Goal: Task Accomplishment & Management: Manage account settings

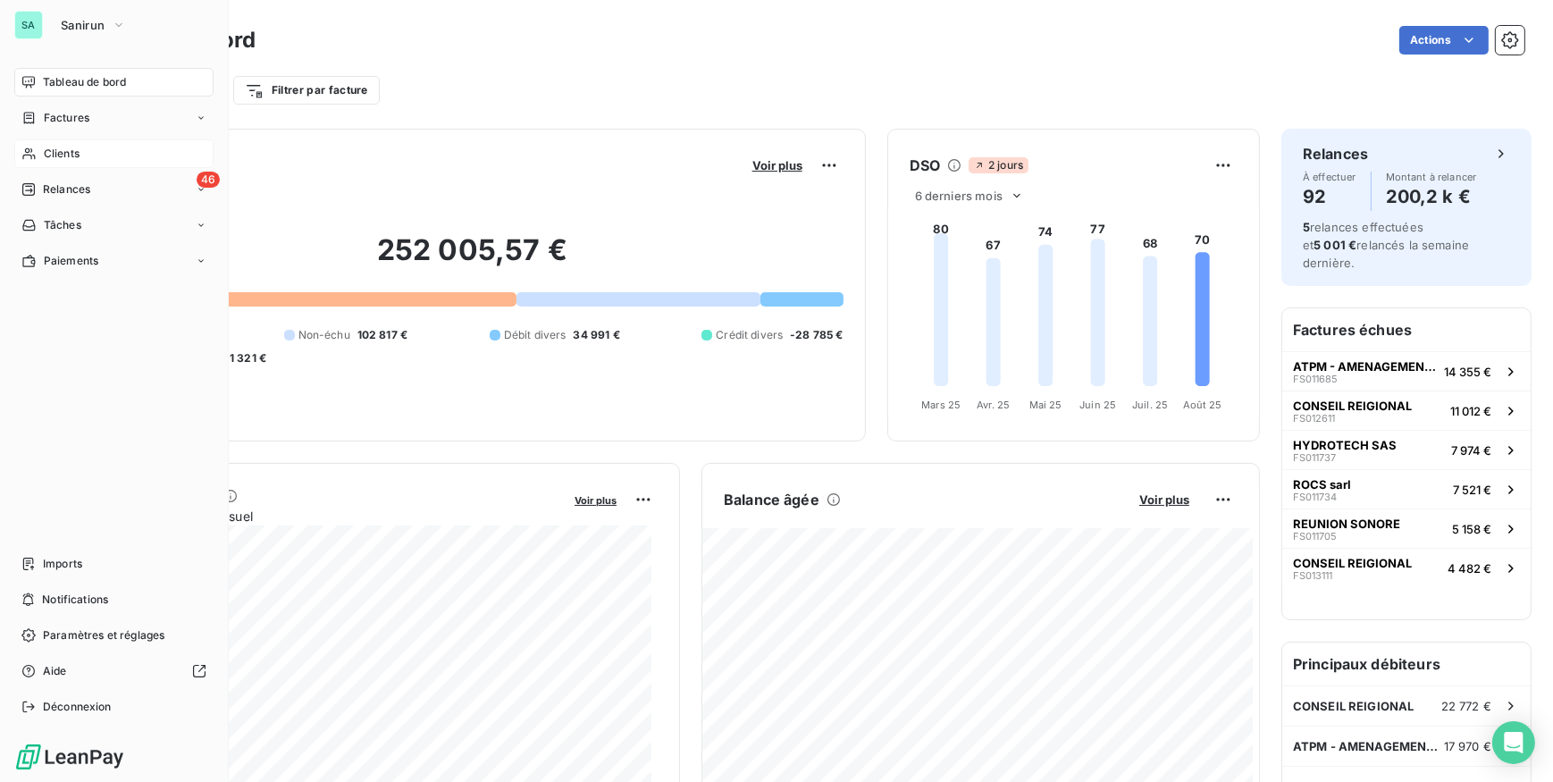
click at [59, 153] on span "Clients" at bounding box center [62, 154] width 36 height 16
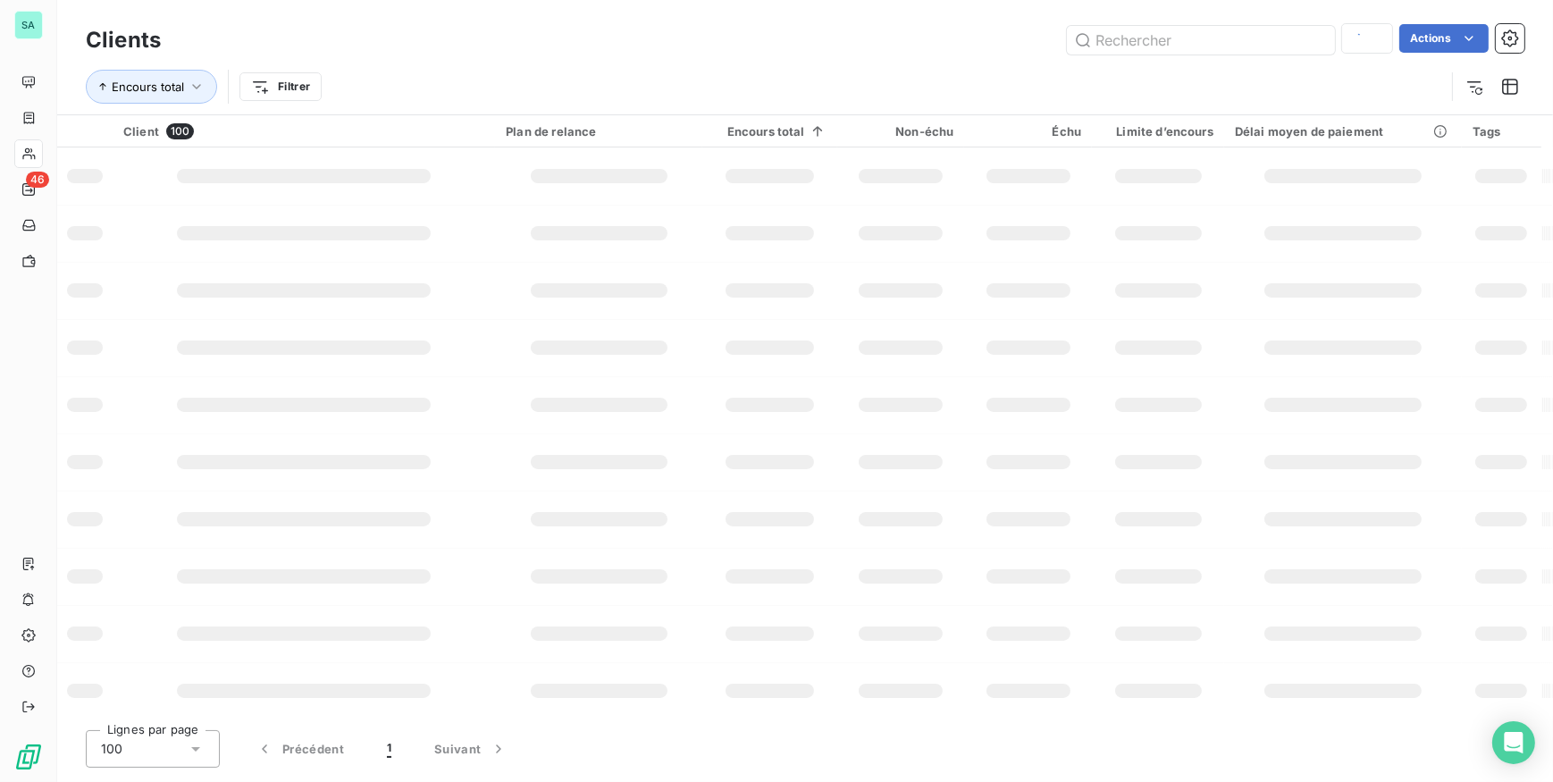
type input "DELGABAT"
click at [1130, 44] on input "text" at bounding box center [1201, 40] width 268 height 29
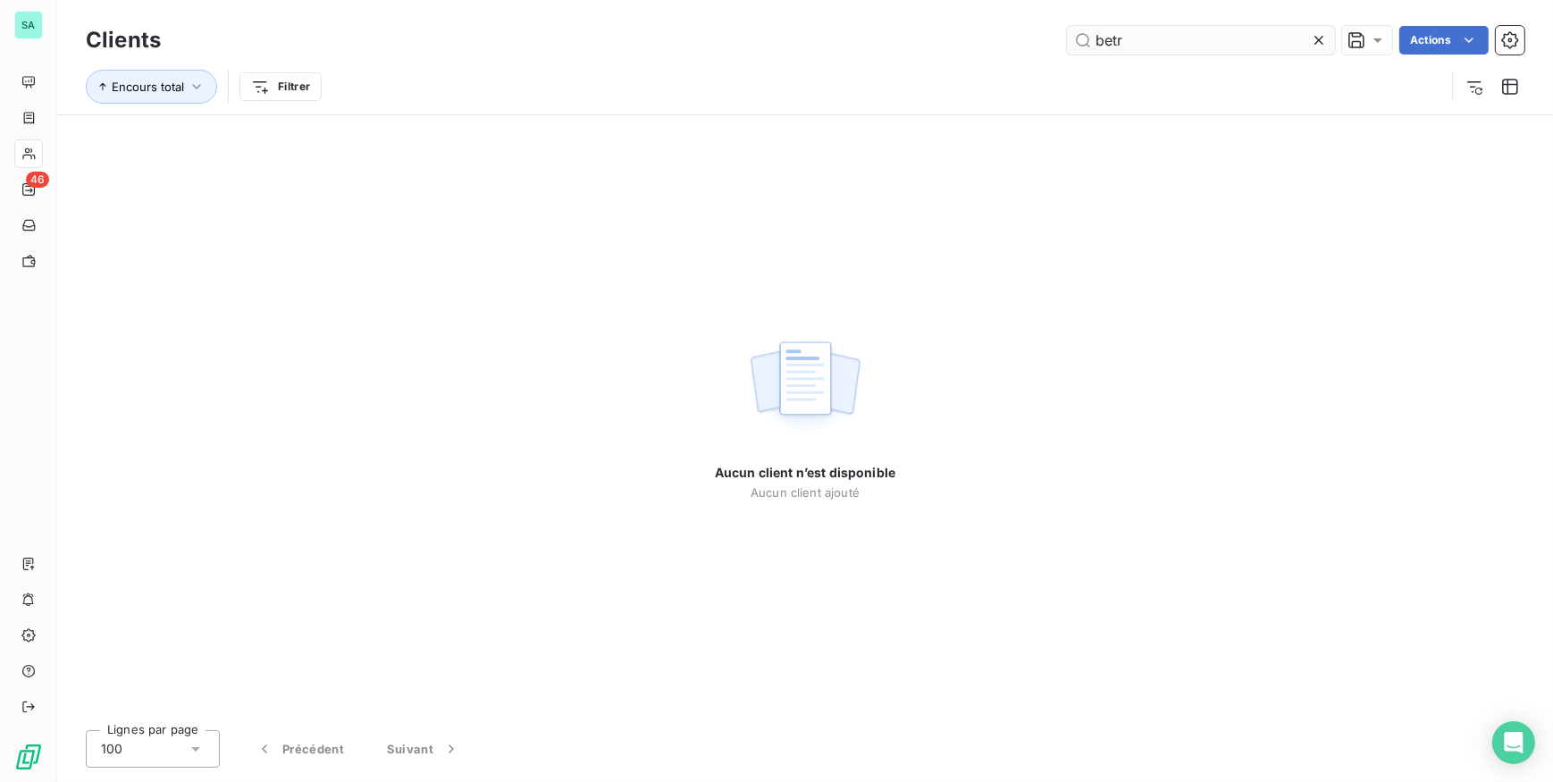
type input "bet"
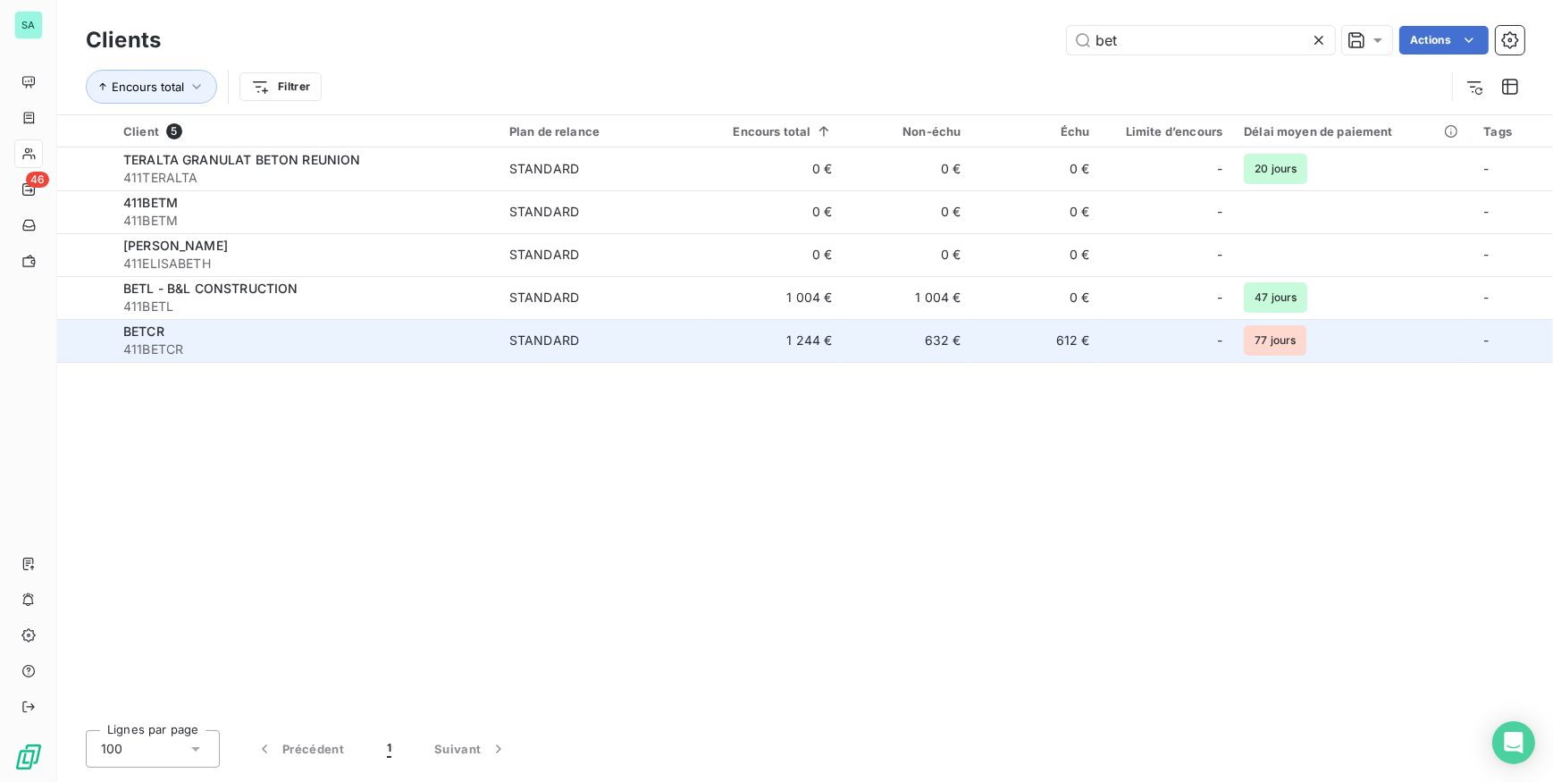
click at [631, 348] on span "STANDARD" at bounding box center [603, 340] width 188 height 18
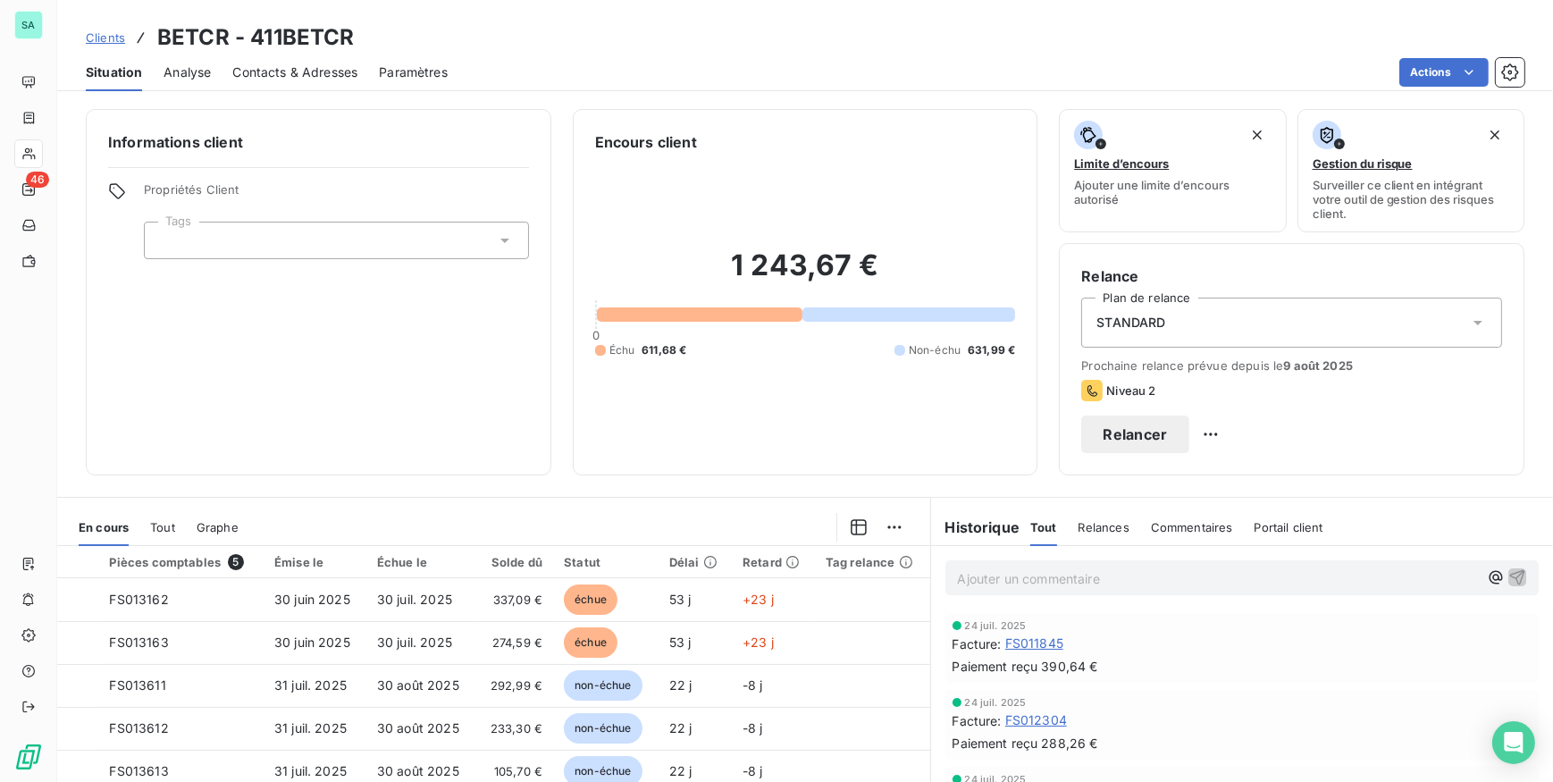
scroll to position [161, 0]
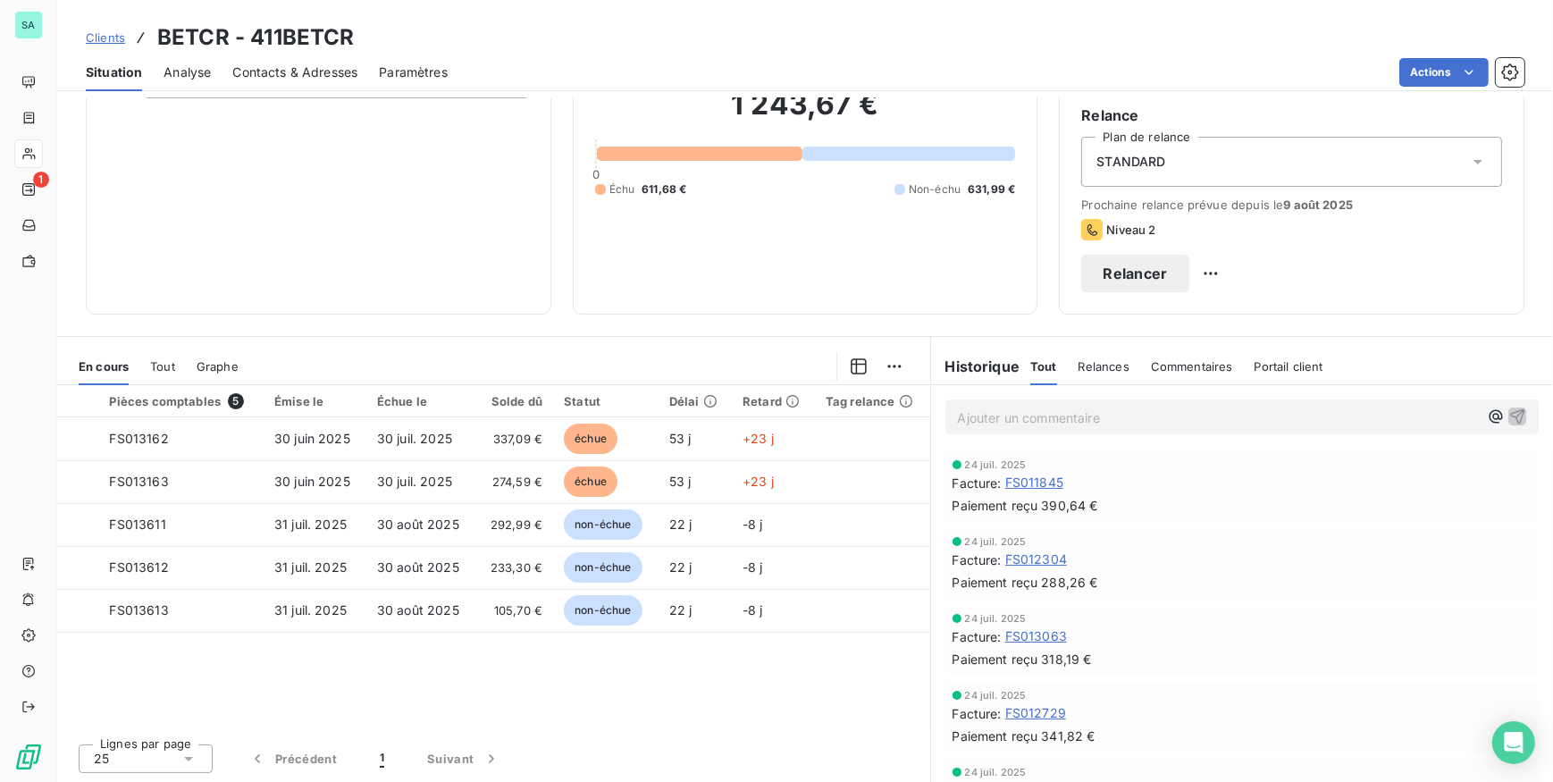
click at [314, 73] on span "Contacts & Adresses" at bounding box center [294, 72] width 125 height 18
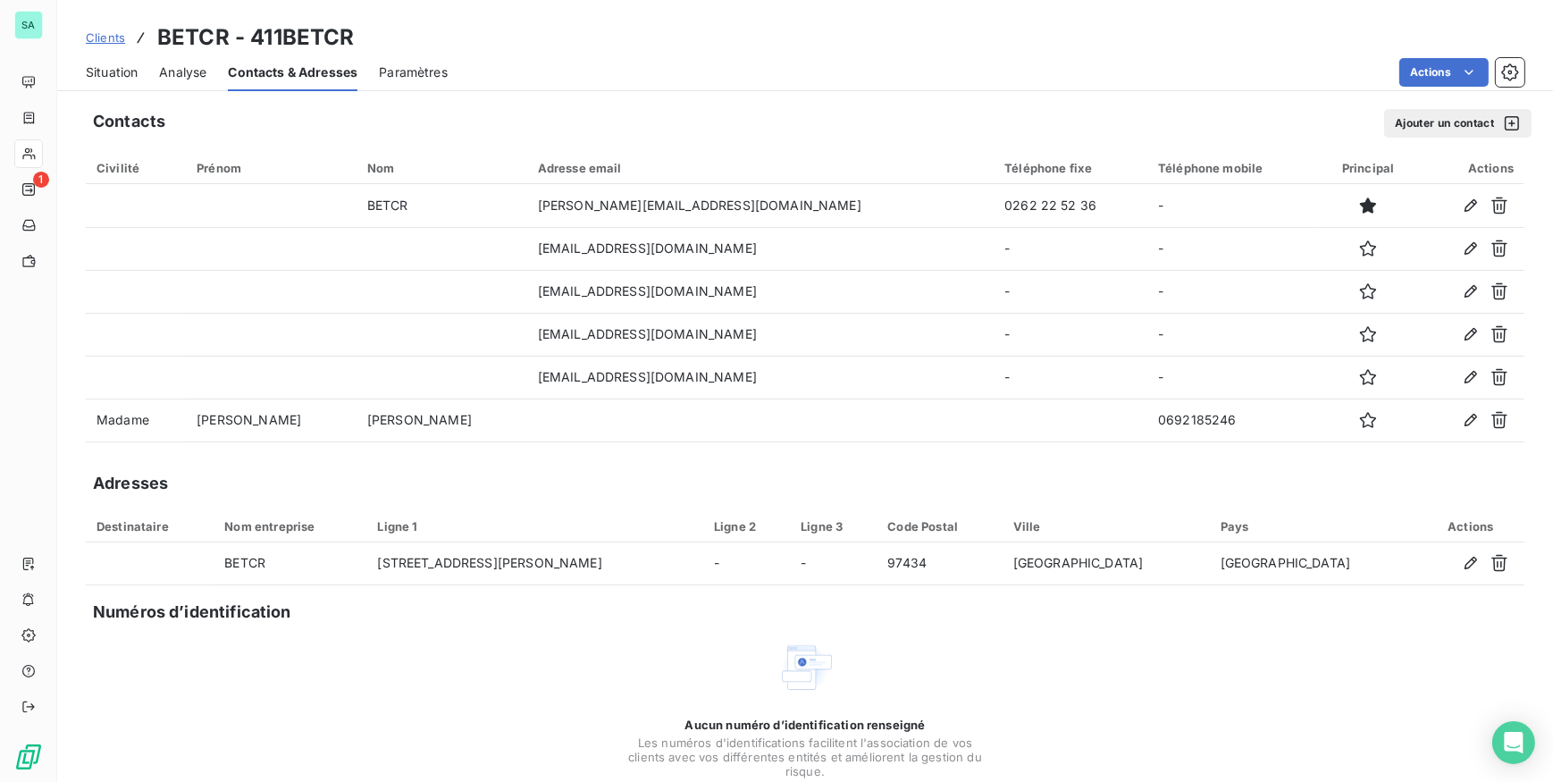
click at [96, 36] on span "Clients" at bounding box center [105, 37] width 39 height 14
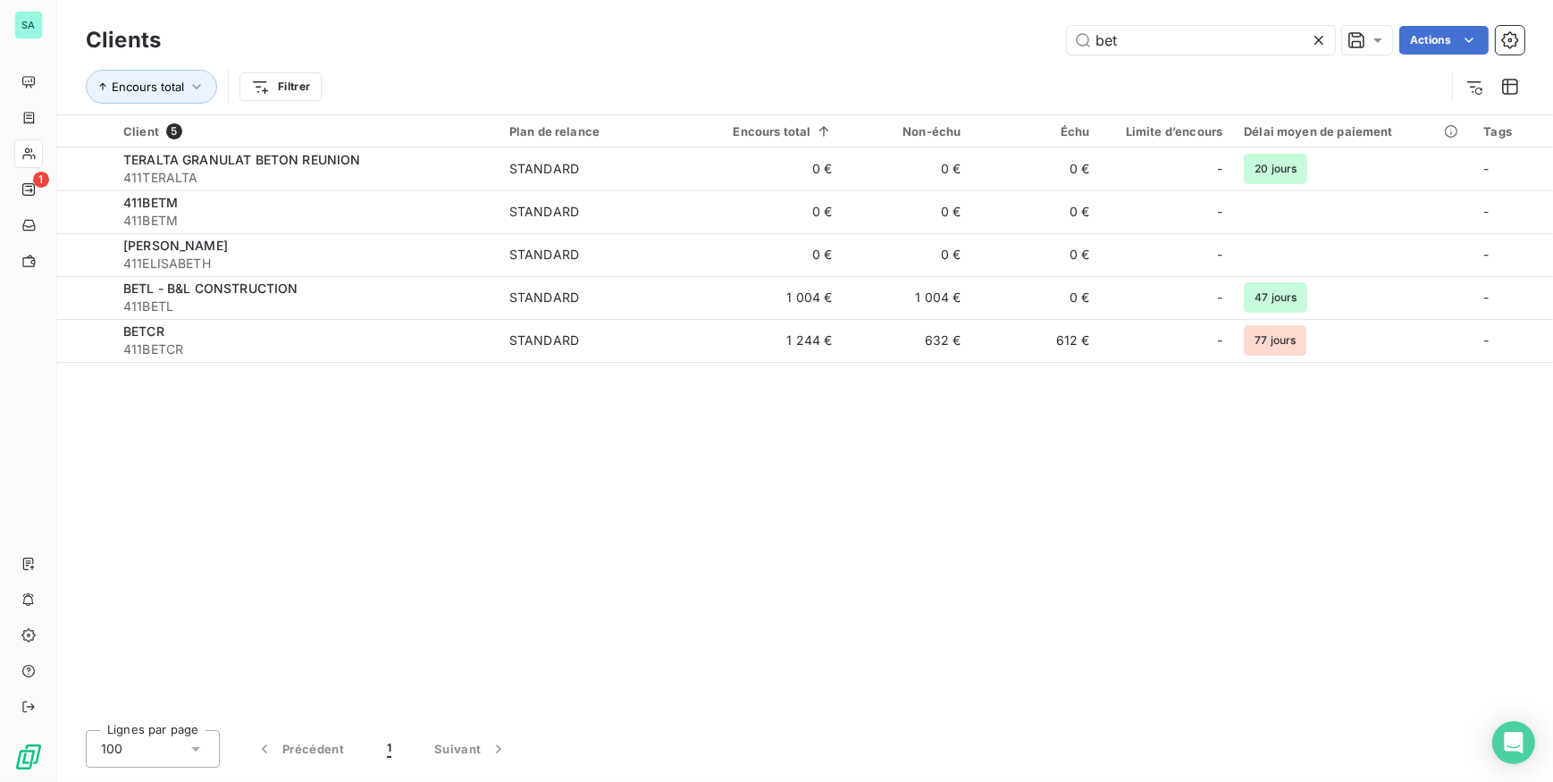
drag, startPoint x: 1181, startPoint y: 39, endPoint x: 1024, endPoint y: 45, distance: 157.3
click at [1024, 45] on div "bet Actions" at bounding box center [853, 40] width 1342 height 29
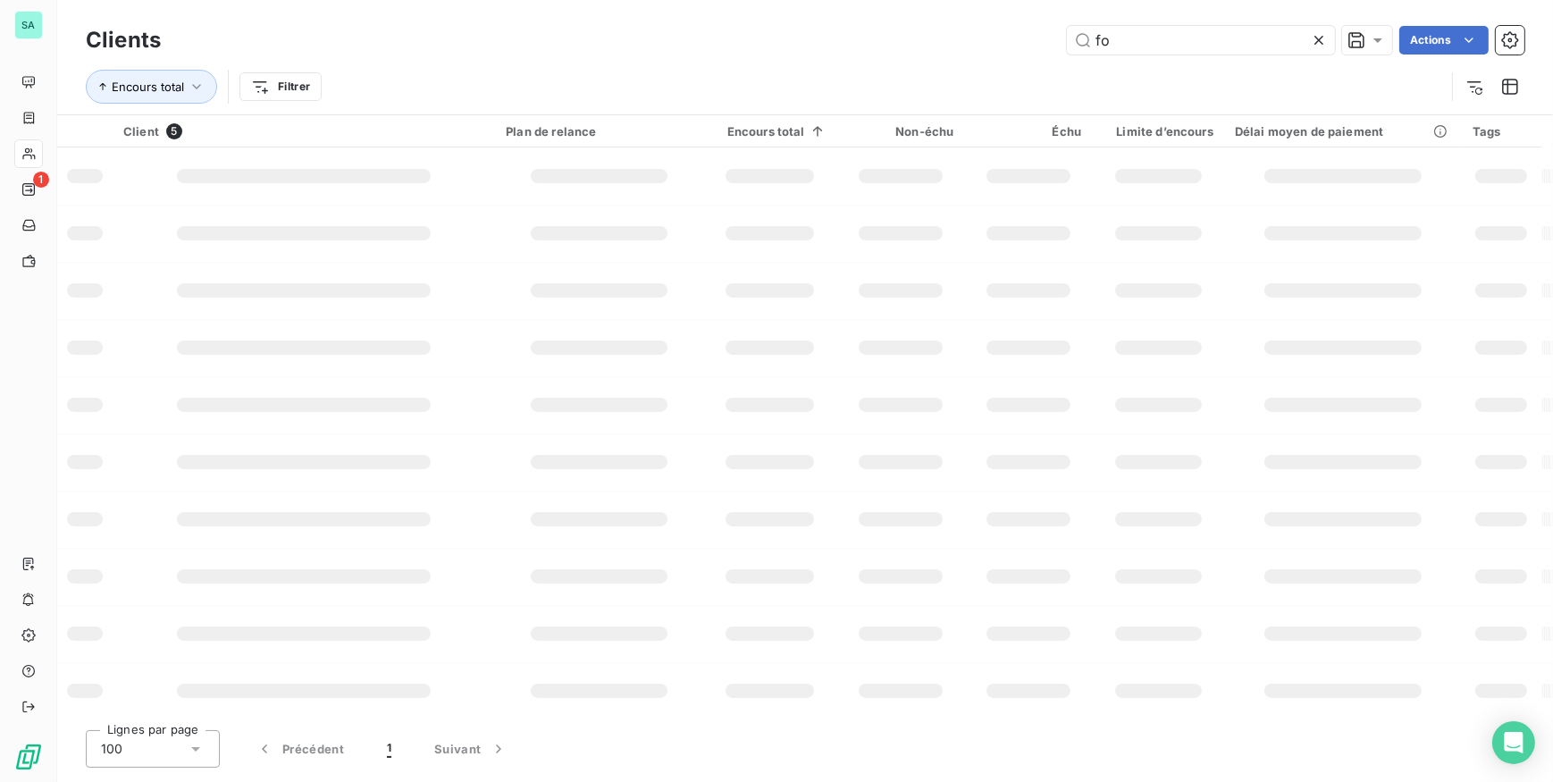
type input "for"
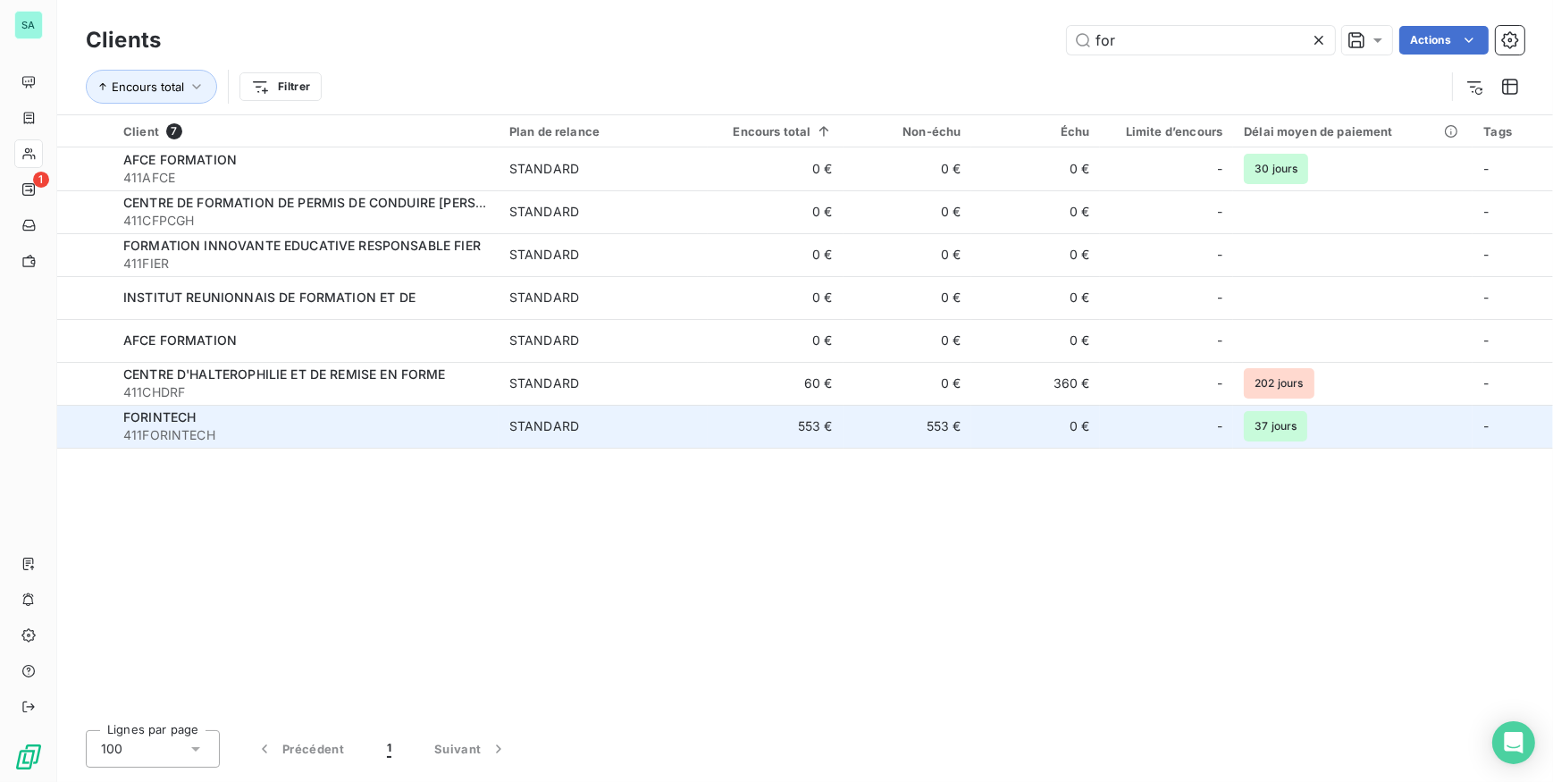
click at [269, 428] on span "411FORINTECH" at bounding box center [305, 435] width 364 height 18
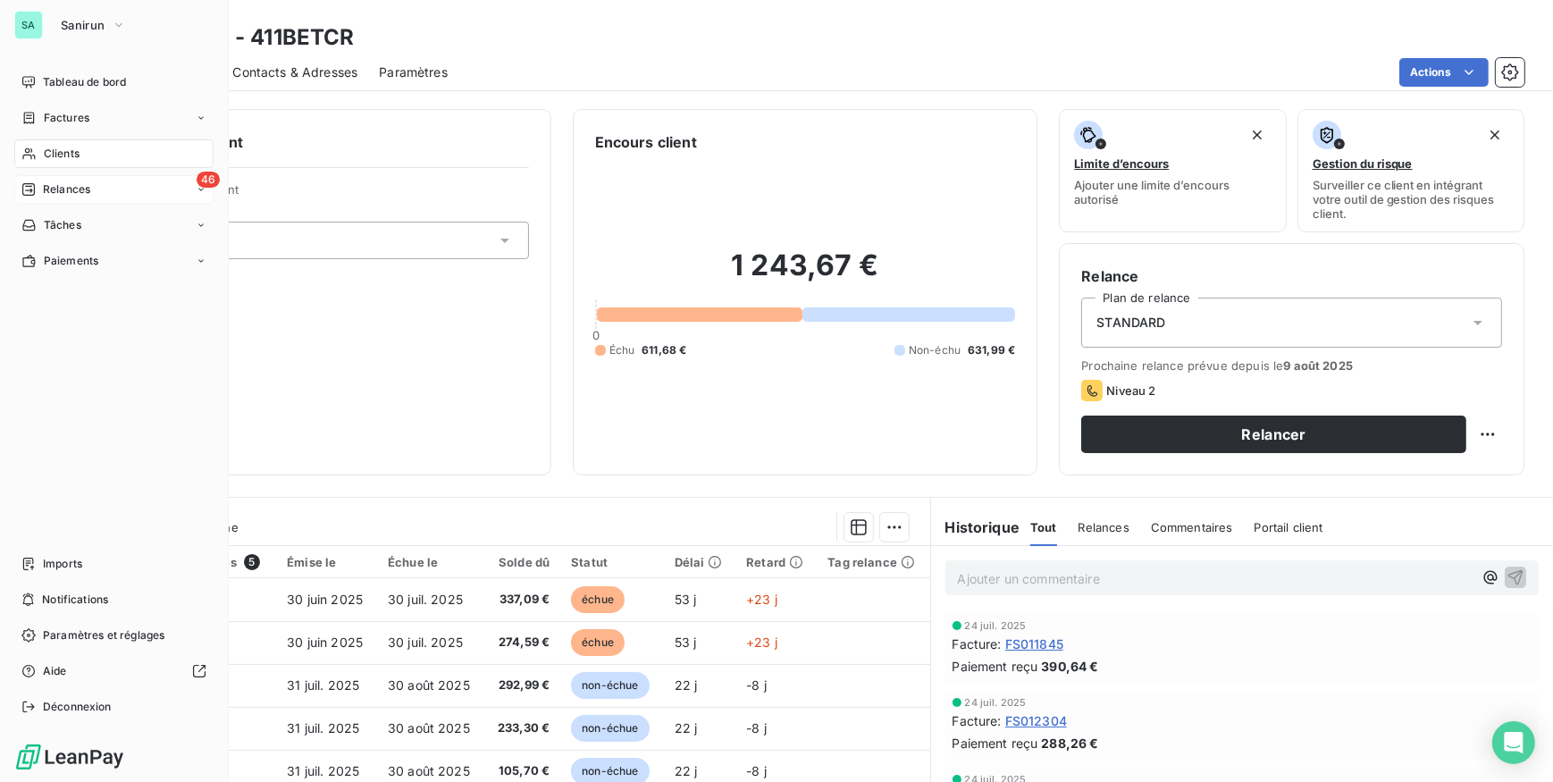
click at [54, 188] on span "Relances" at bounding box center [66, 189] width 47 height 16
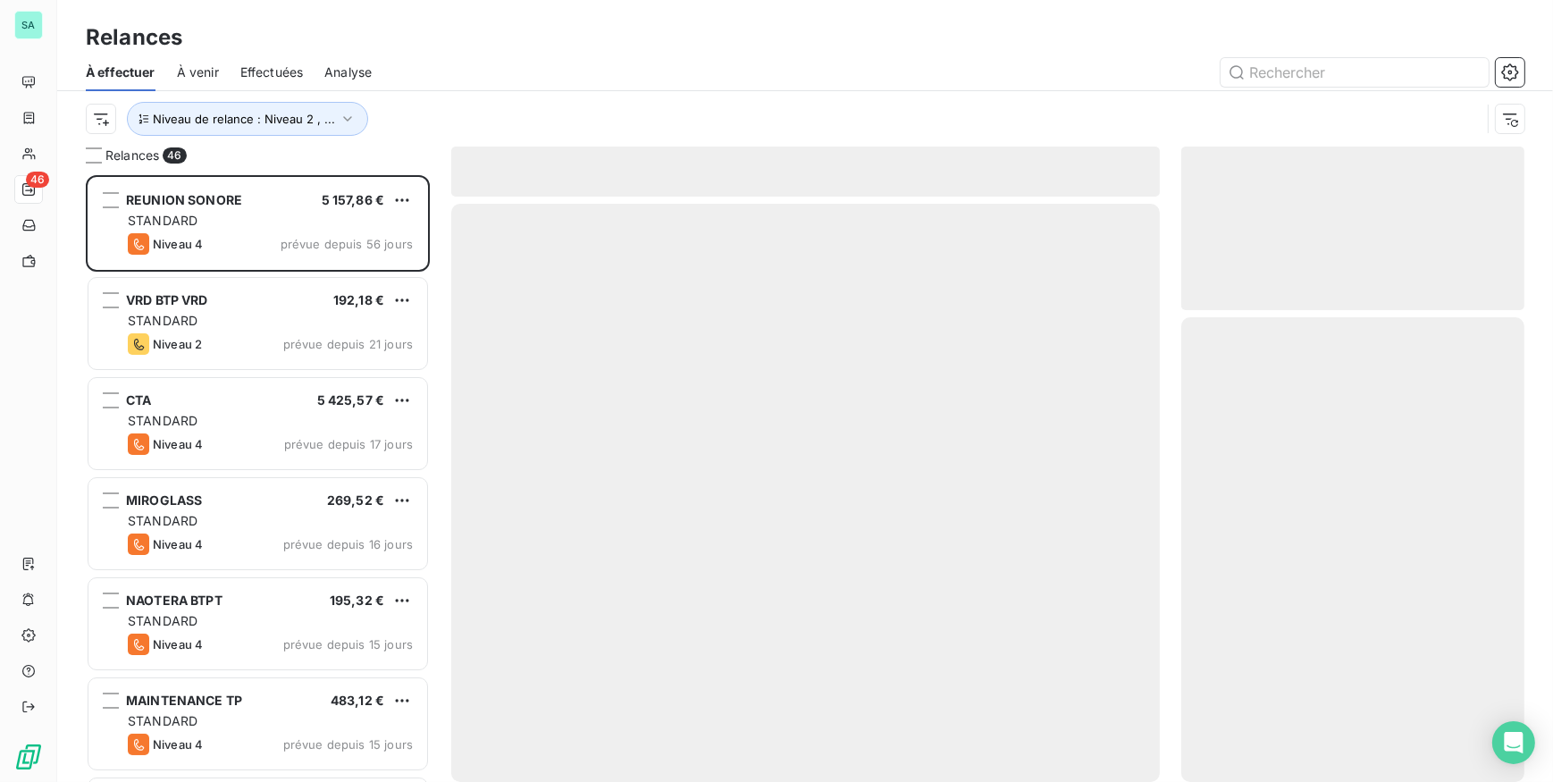
scroll to position [594, 331]
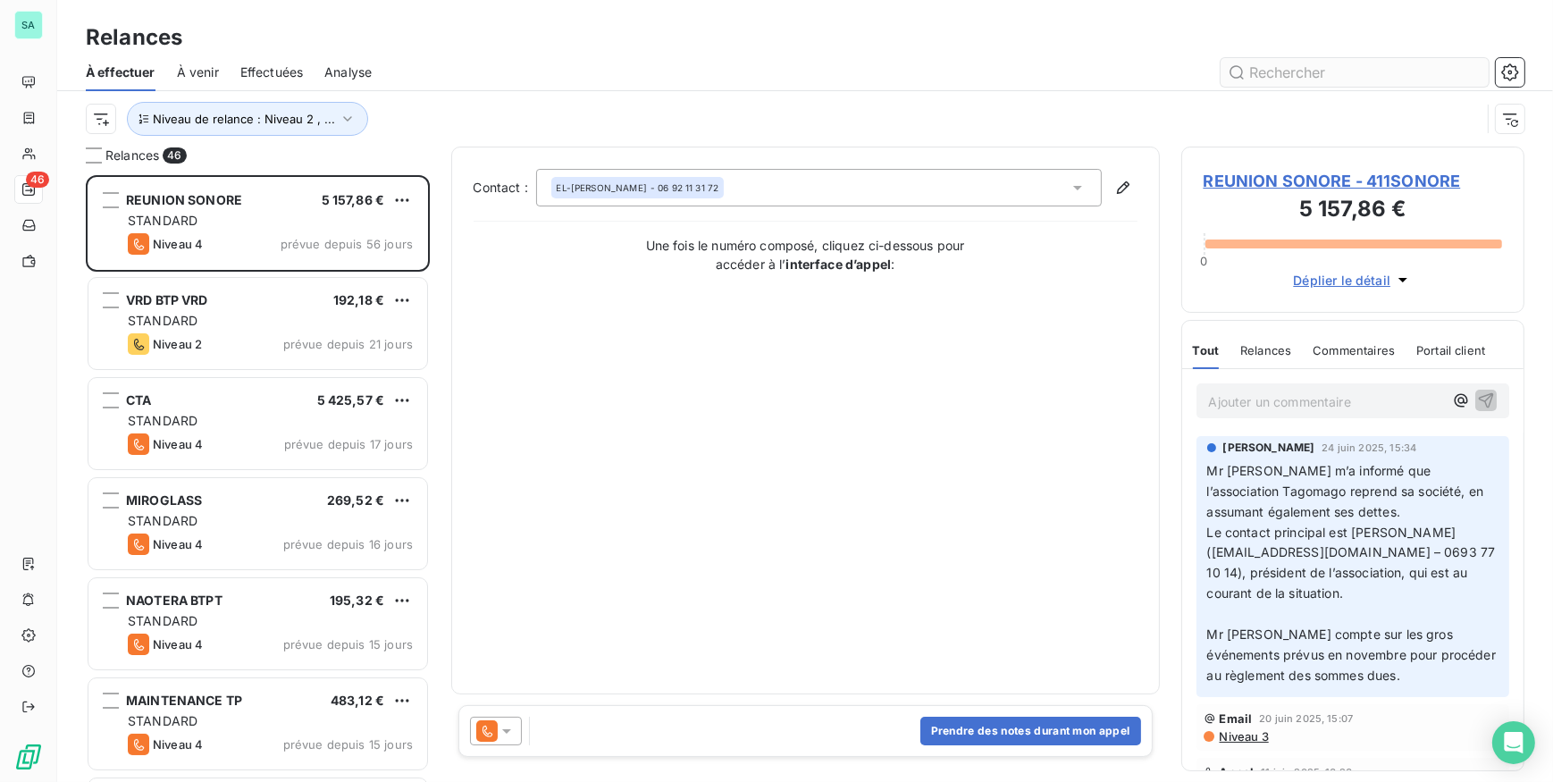
click at [1342, 74] on input "text" at bounding box center [1354, 72] width 268 height 29
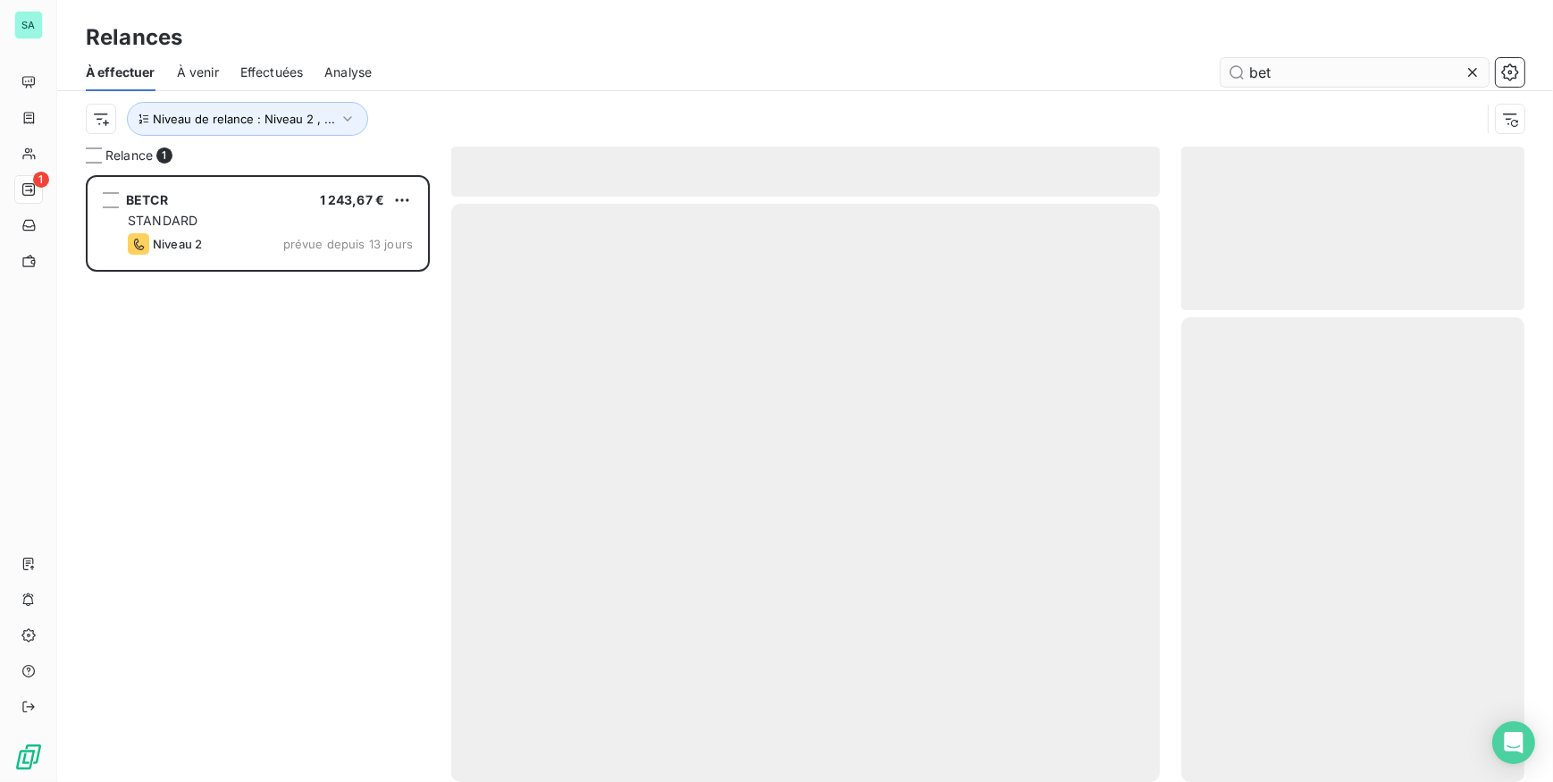
scroll to position [594, 331]
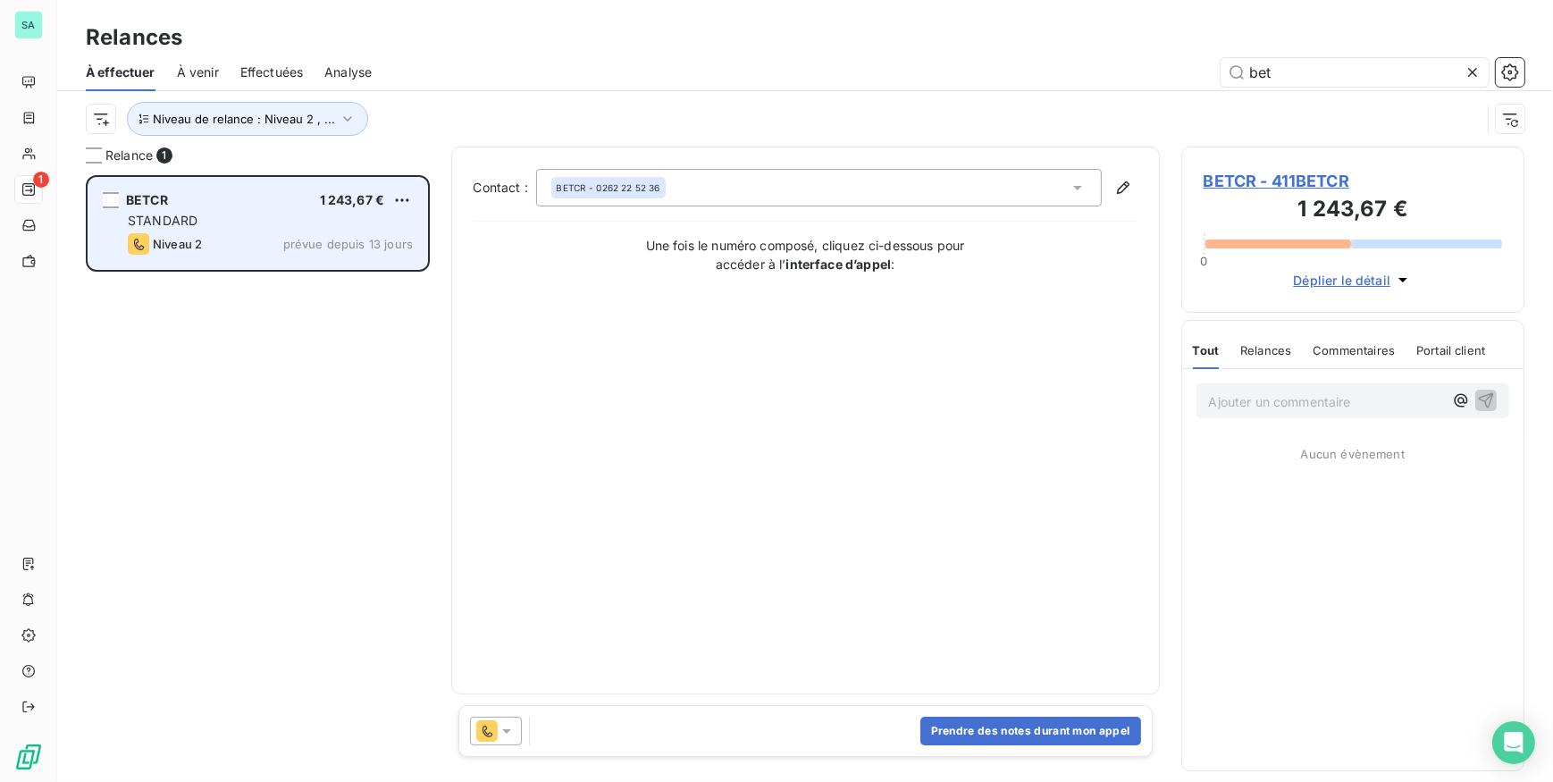
type input "bet"
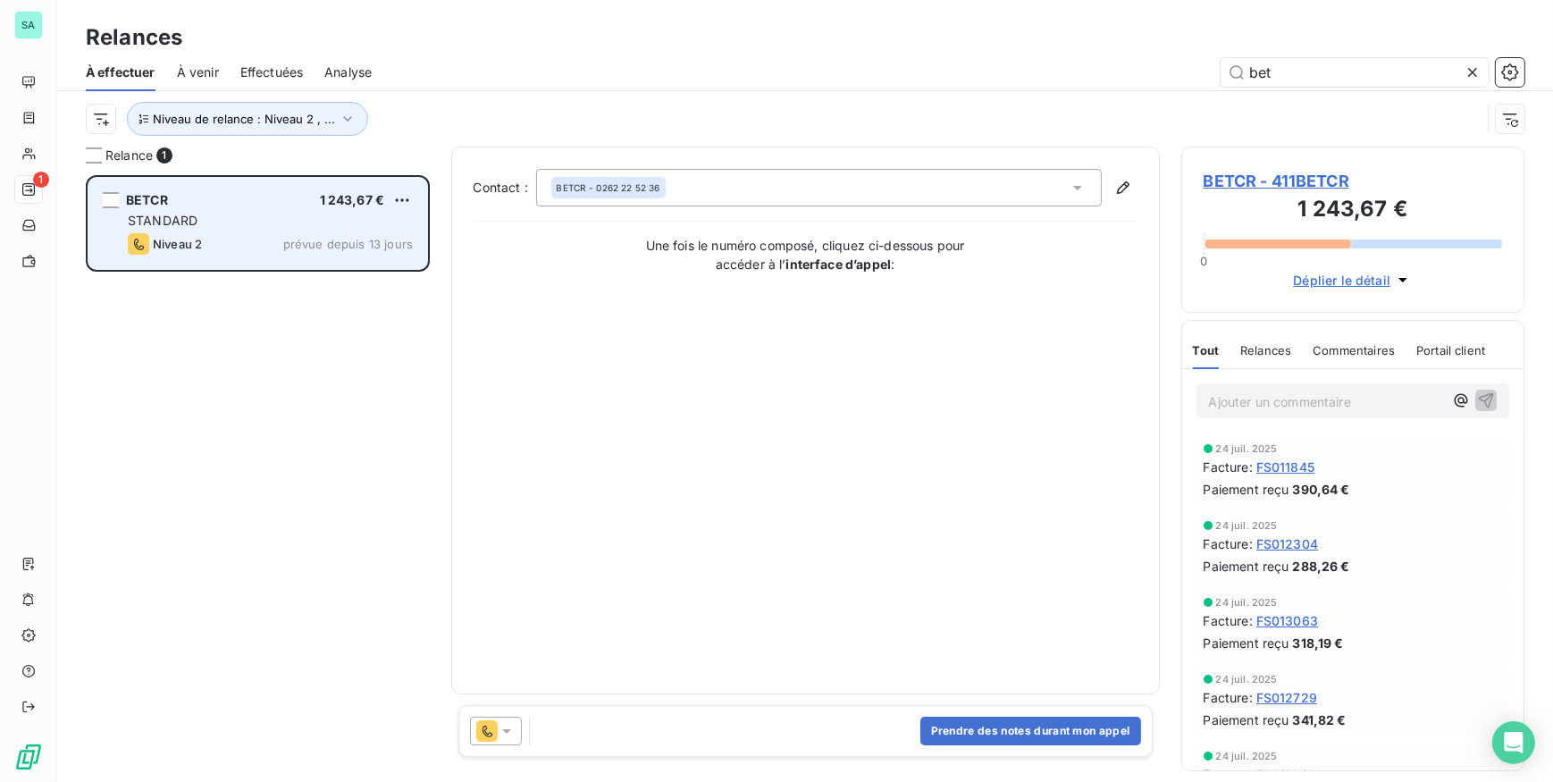
click at [231, 217] on div "STANDARD" at bounding box center [270, 221] width 285 height 18
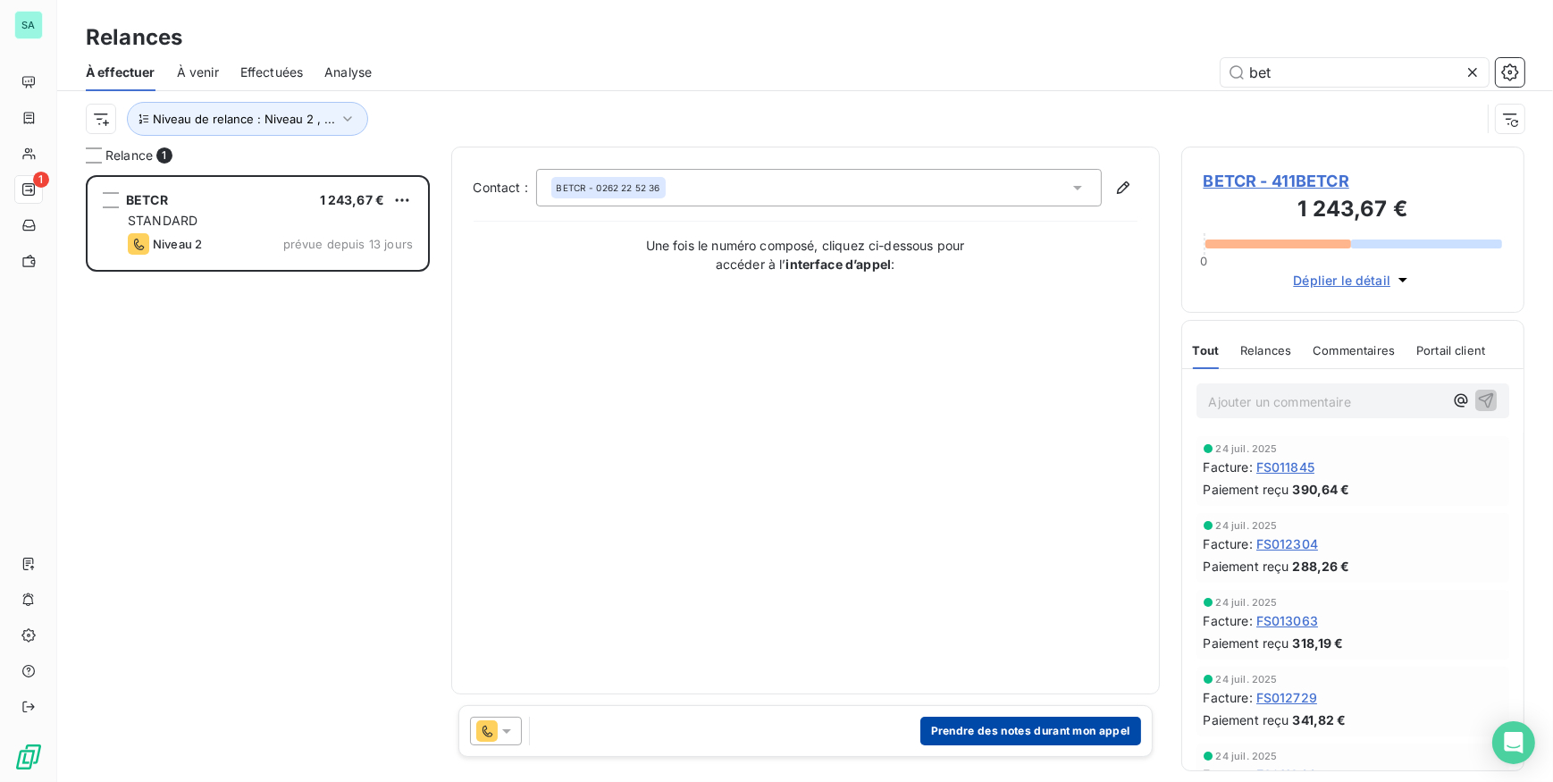
click at [983, 724] on button "Prendre des notes durant mon appel" at bounding box center [1030, 730] width 221 height 29
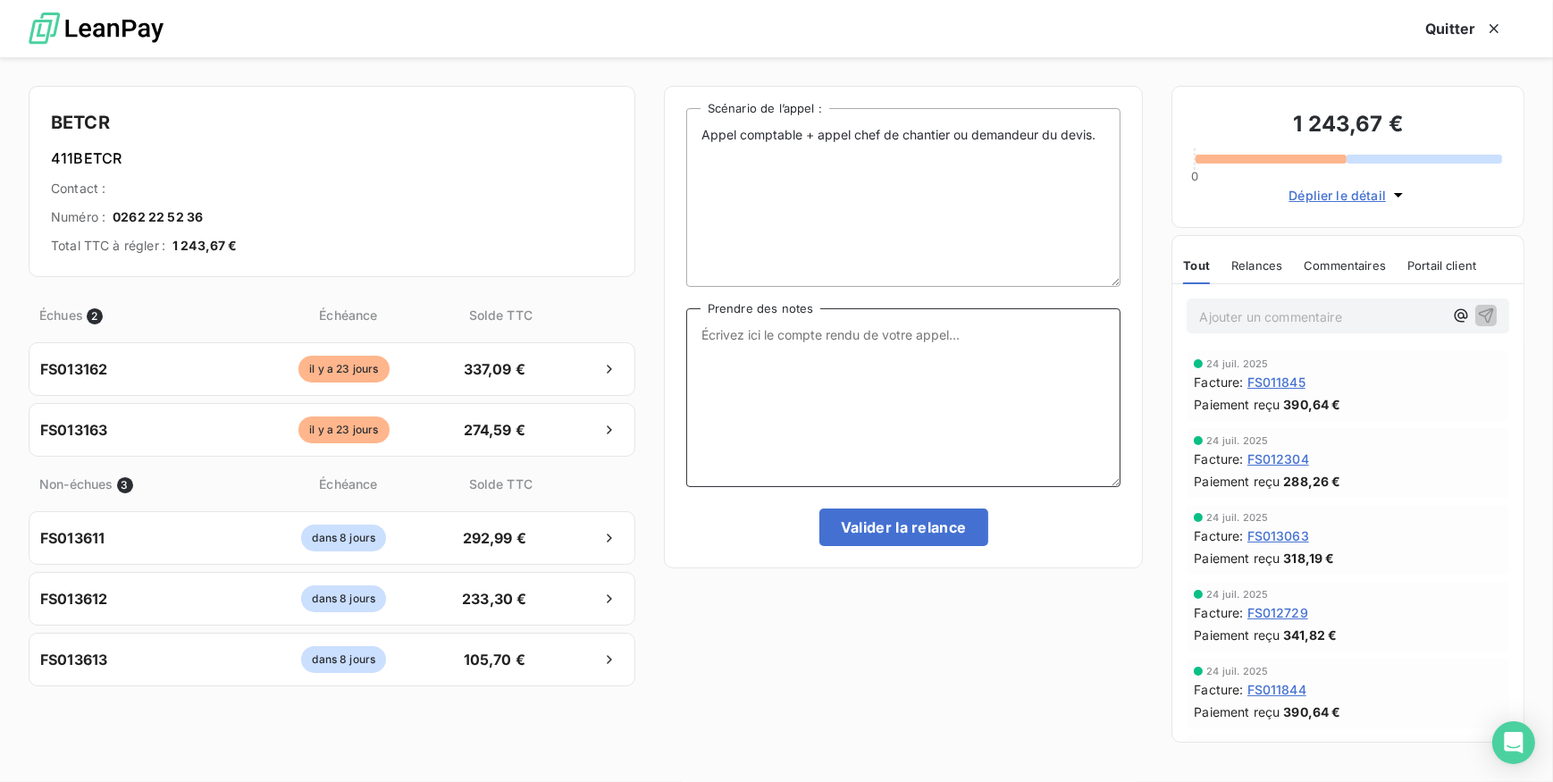
click at [754, 367] on textarea "Prendre des notes" at bounding box center [903, 397] width 435 height 179
click at [887, 341] on textarea "tel ce jour la comptable" at bounding box center [903, 397] width 435 height 179
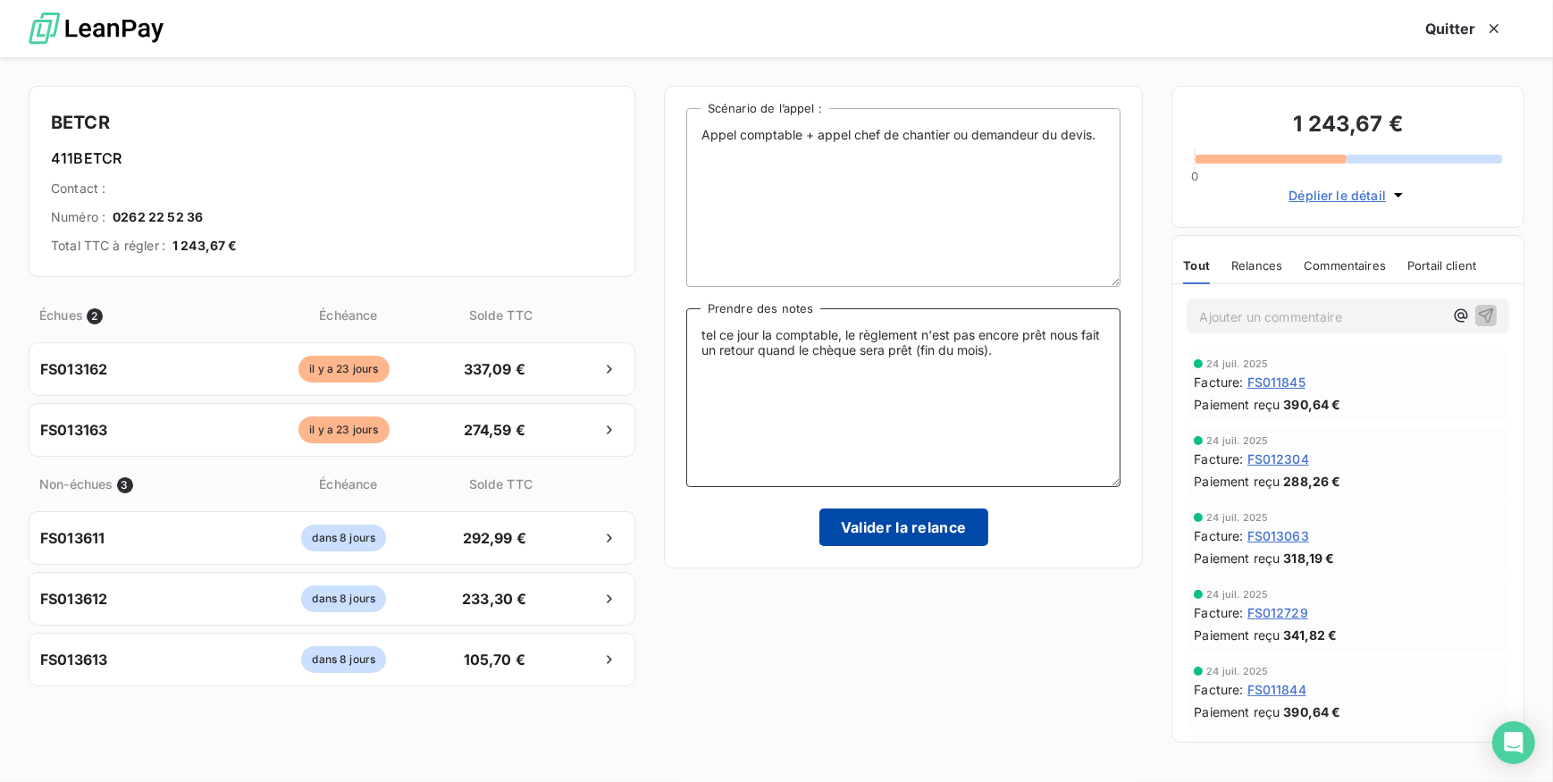
type textarea "tel ce jour la comptable, le règlement n'est pas encore prêt nous fait un retou…"
click at [920, 533] on button "Valider la relance" at bounding box center [903, 527] width 169 height 38
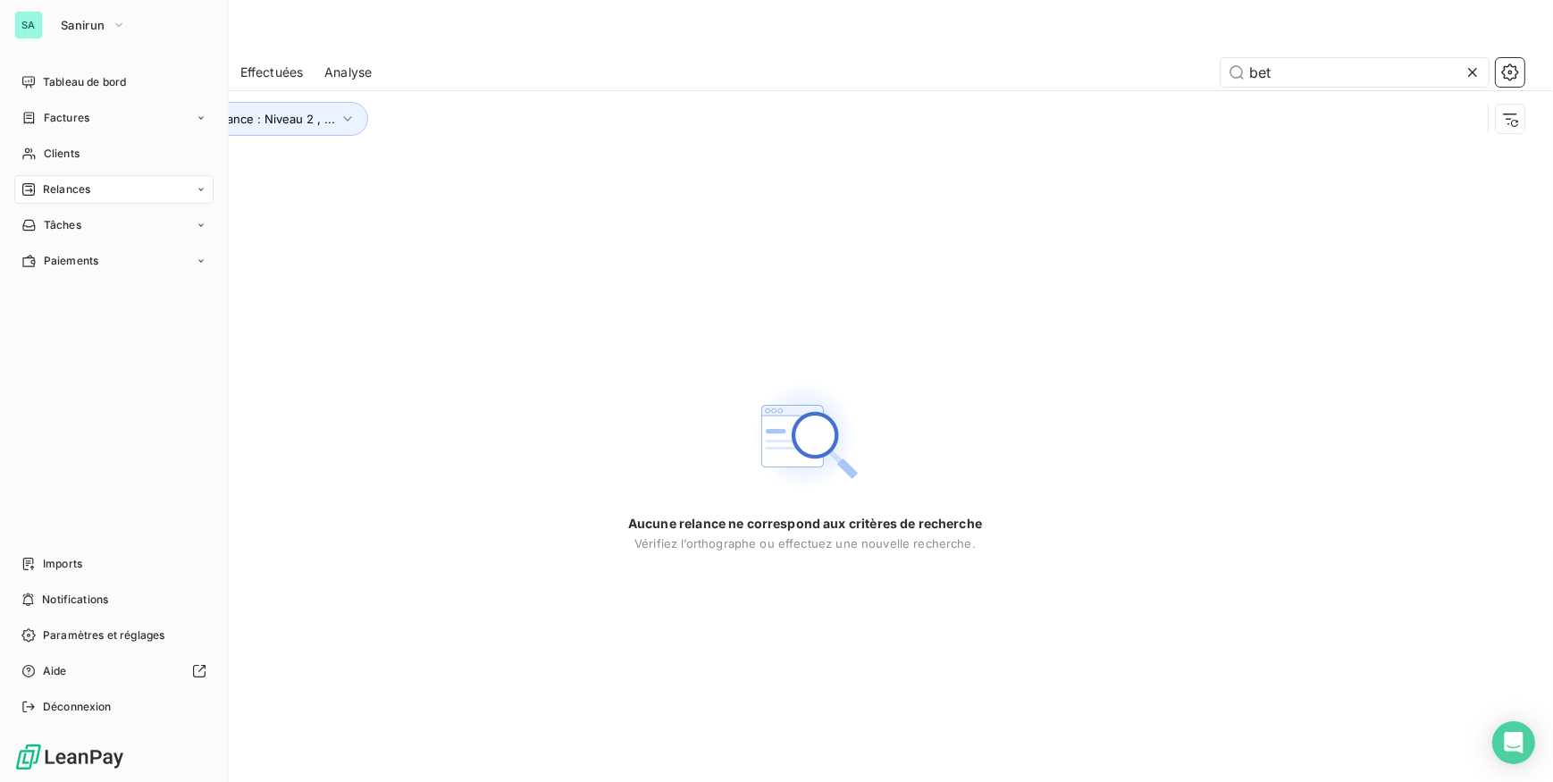
click at [79, 196] on span "Relances" at bounding box center [66, 189] width 47 height 16
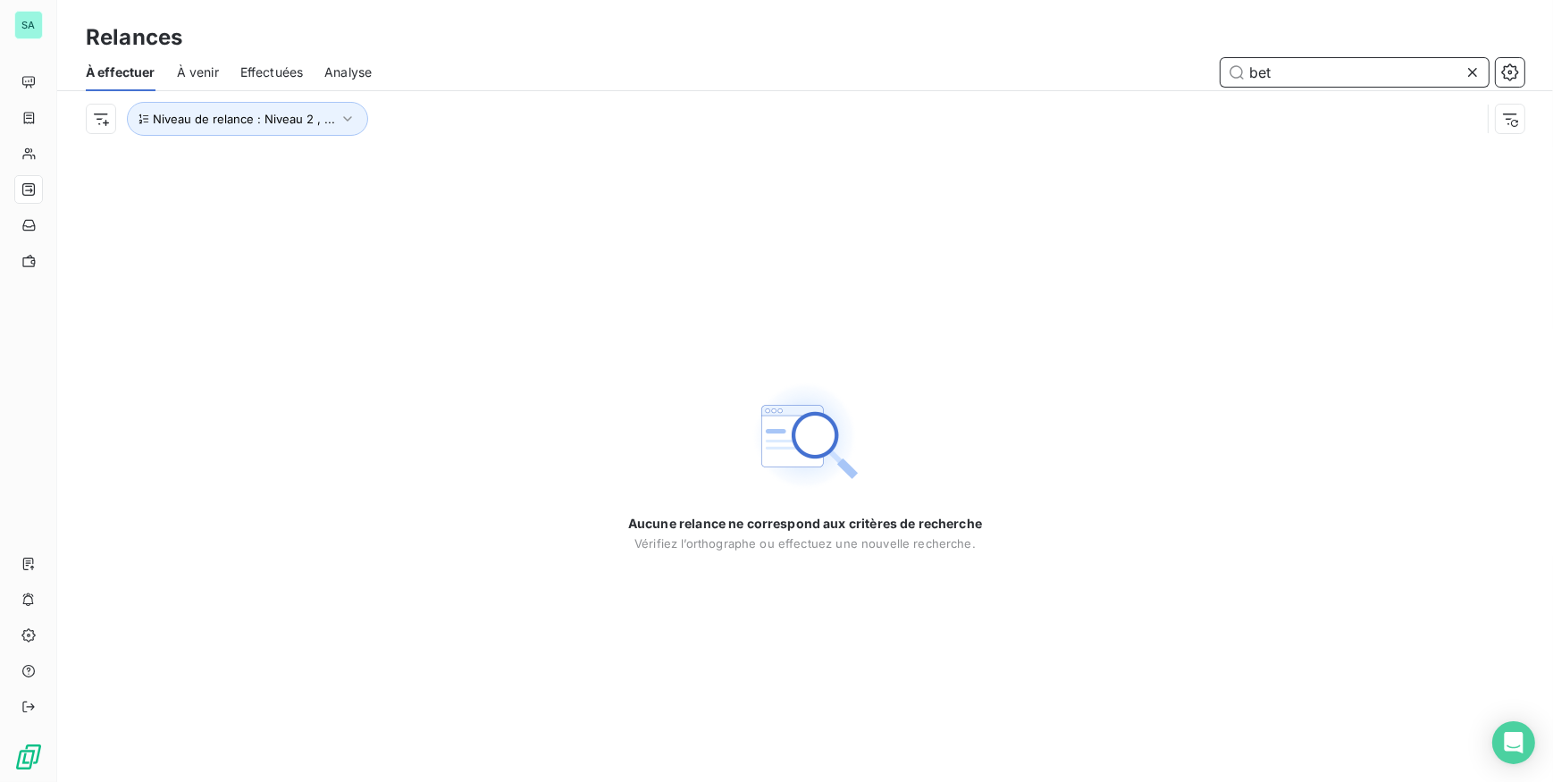
click at [1293, 70] on input "bet" at bounding box center [1354, 72] width 268 height 29
drag, startPoint x: 1293, startPoint y: 70, endPoint x: 1159, endPoint y: 40, distance: 137.2
click at [1159, 40] on div "Relances À effectuer À venir Effectuées Analyse bet Niveau de relance : Niveau …" at bounding box center [804, 73] width 1495 height 147
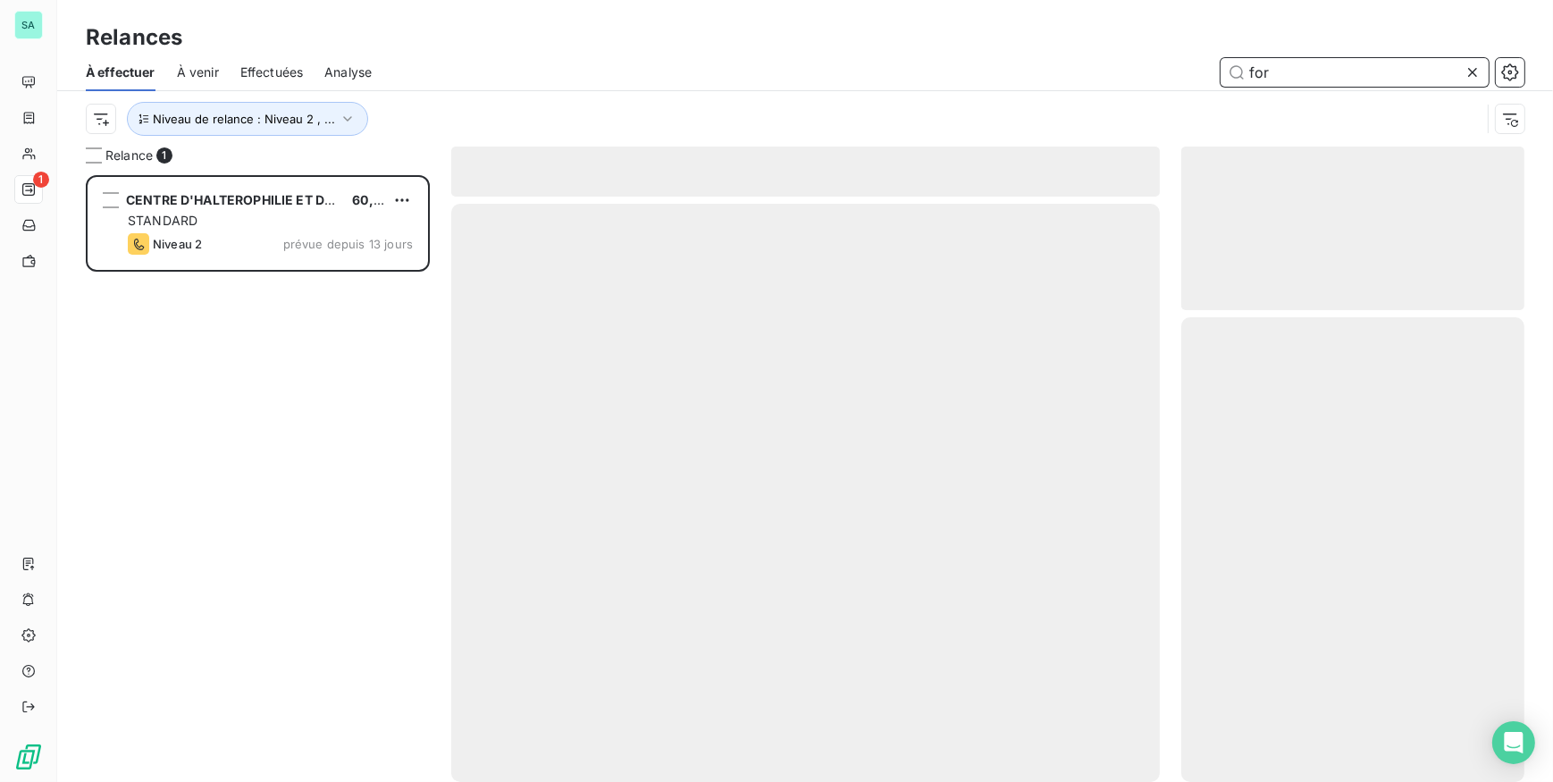
scroll to position [594, 331]
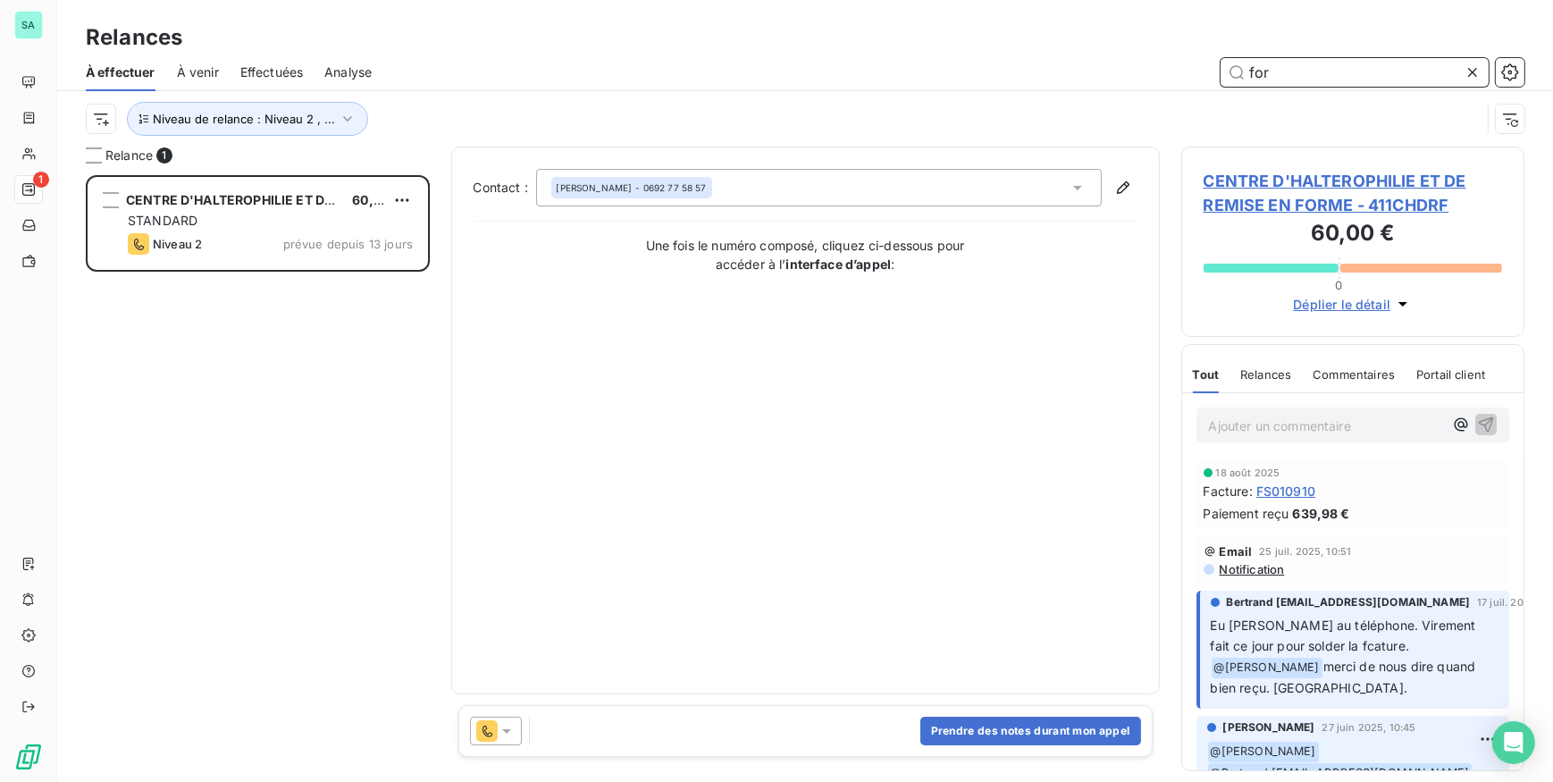
type input "for"
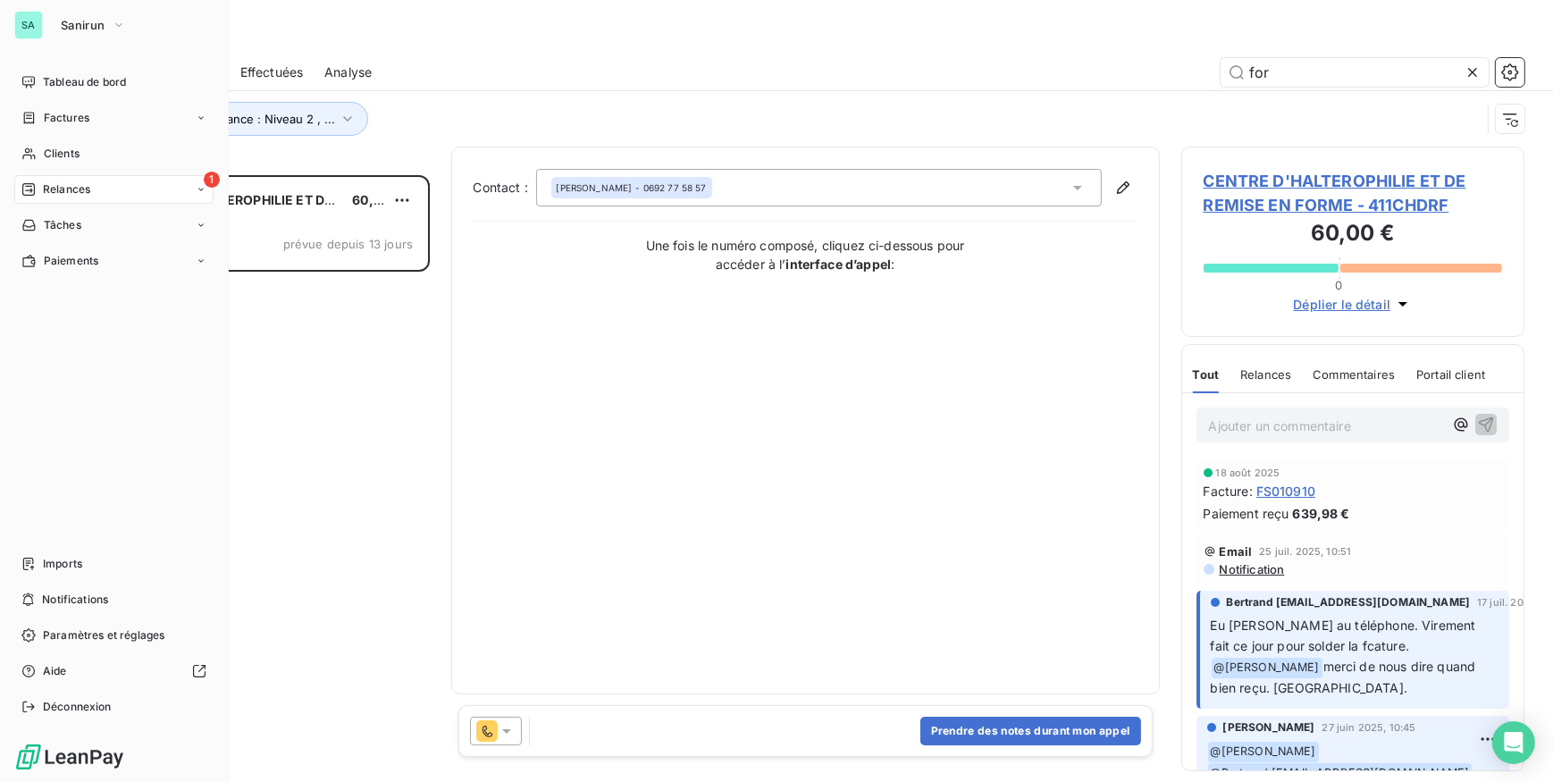
scroll to position [594, 331]
click at [80, 156] on span "Clients" at bounding box center [62, 154] width 36 height 16
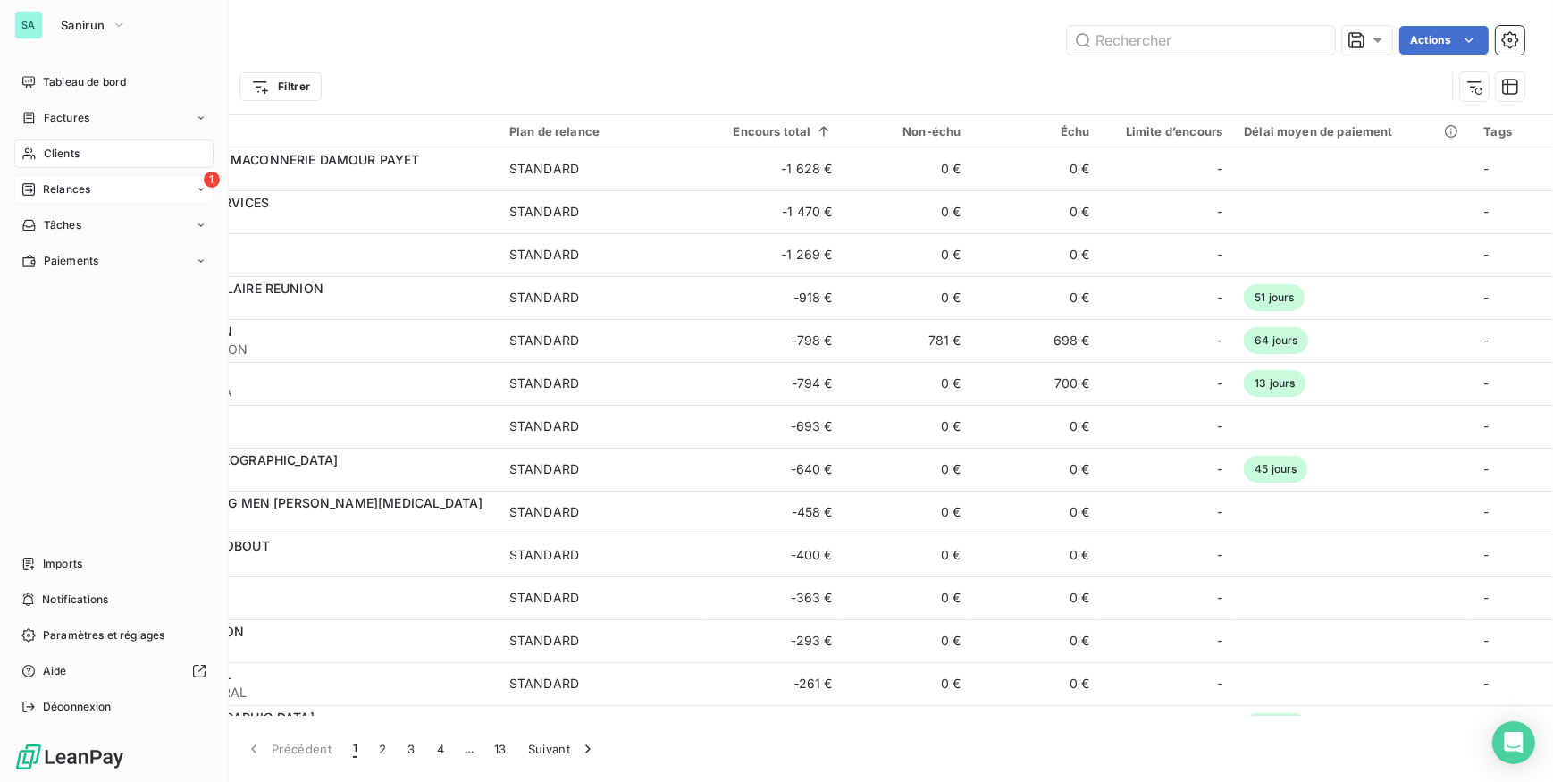
click at [44, 196] on span "Relances" at bounding box center [66, 189] width 47 height 16
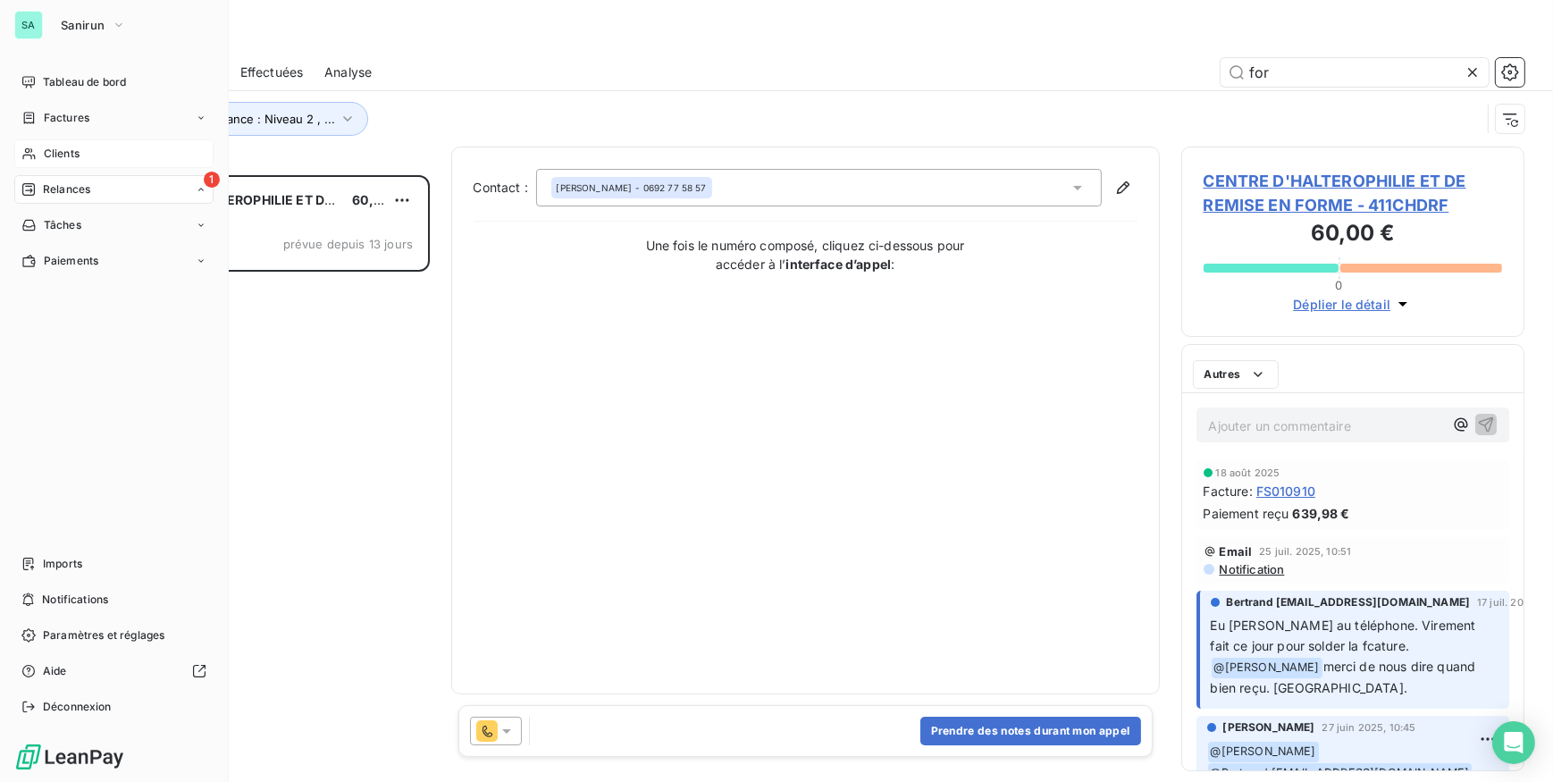
scroll to position [594, 331]
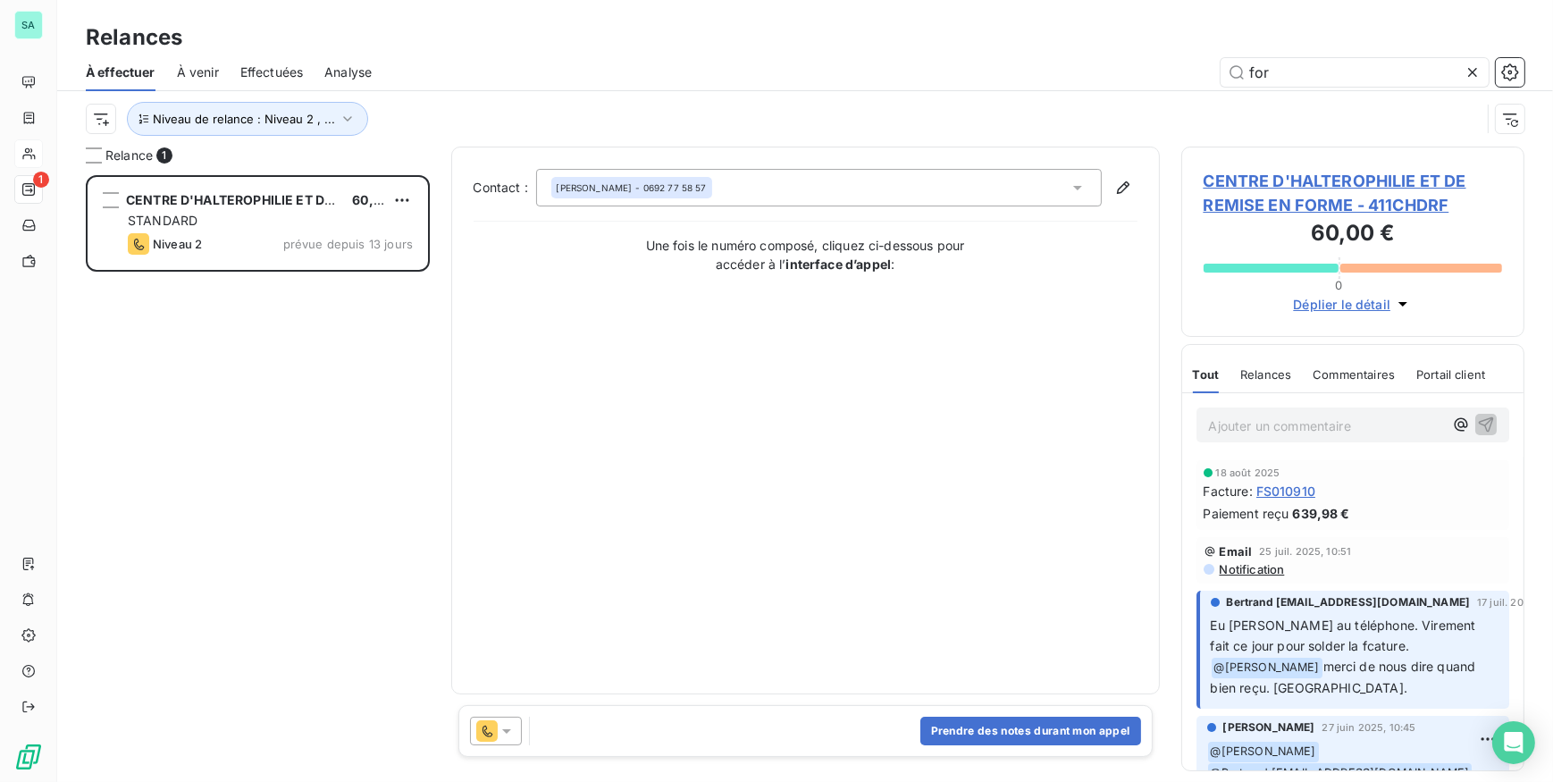
click at [1470, 71] on icon at bounding box center [1472, 72] width 18 height 18
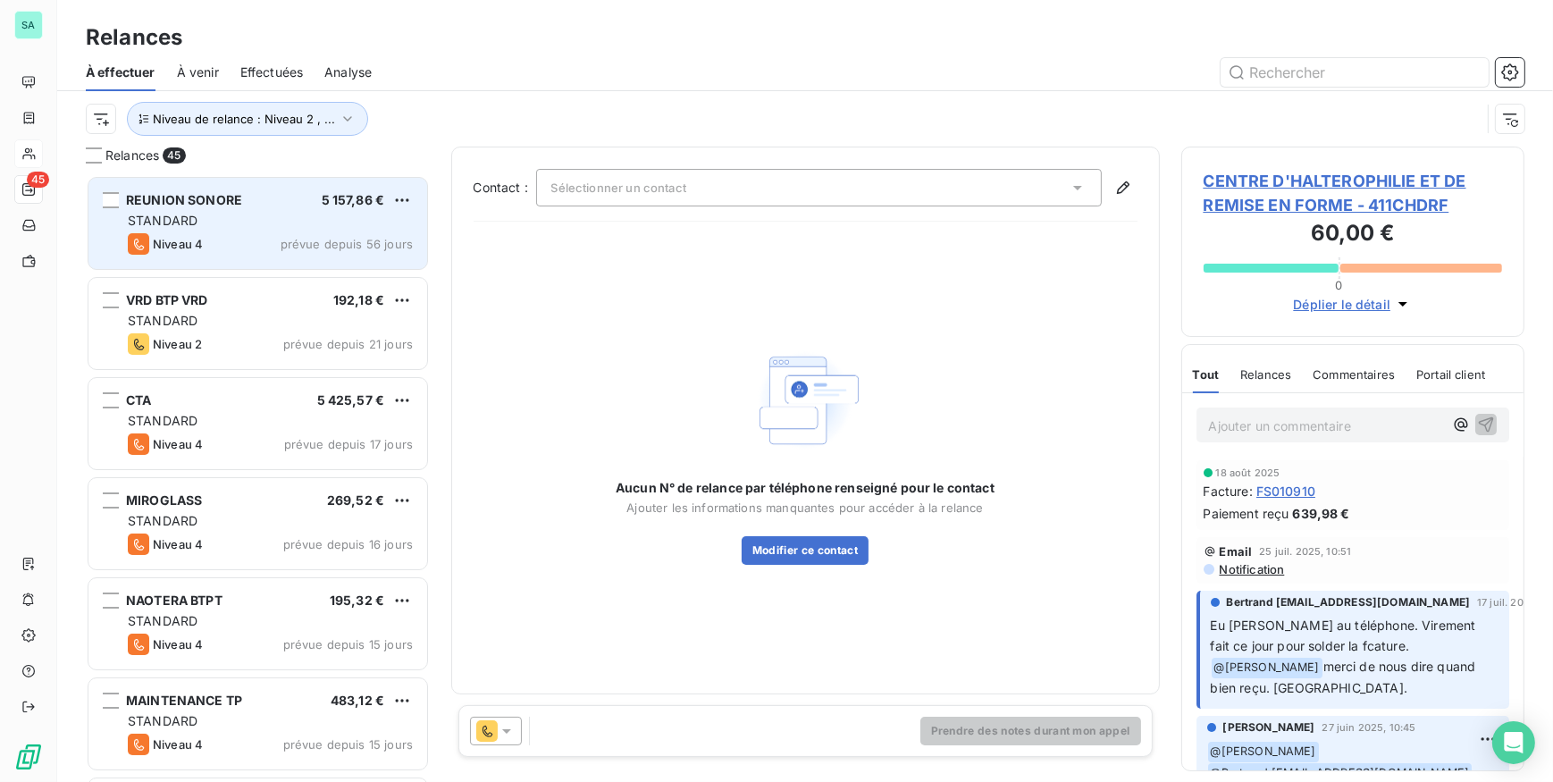
click at [246, 197] on div "REUNION SONORE 5 157,86 €" at bounding box center [270, 200] width 285 height 16
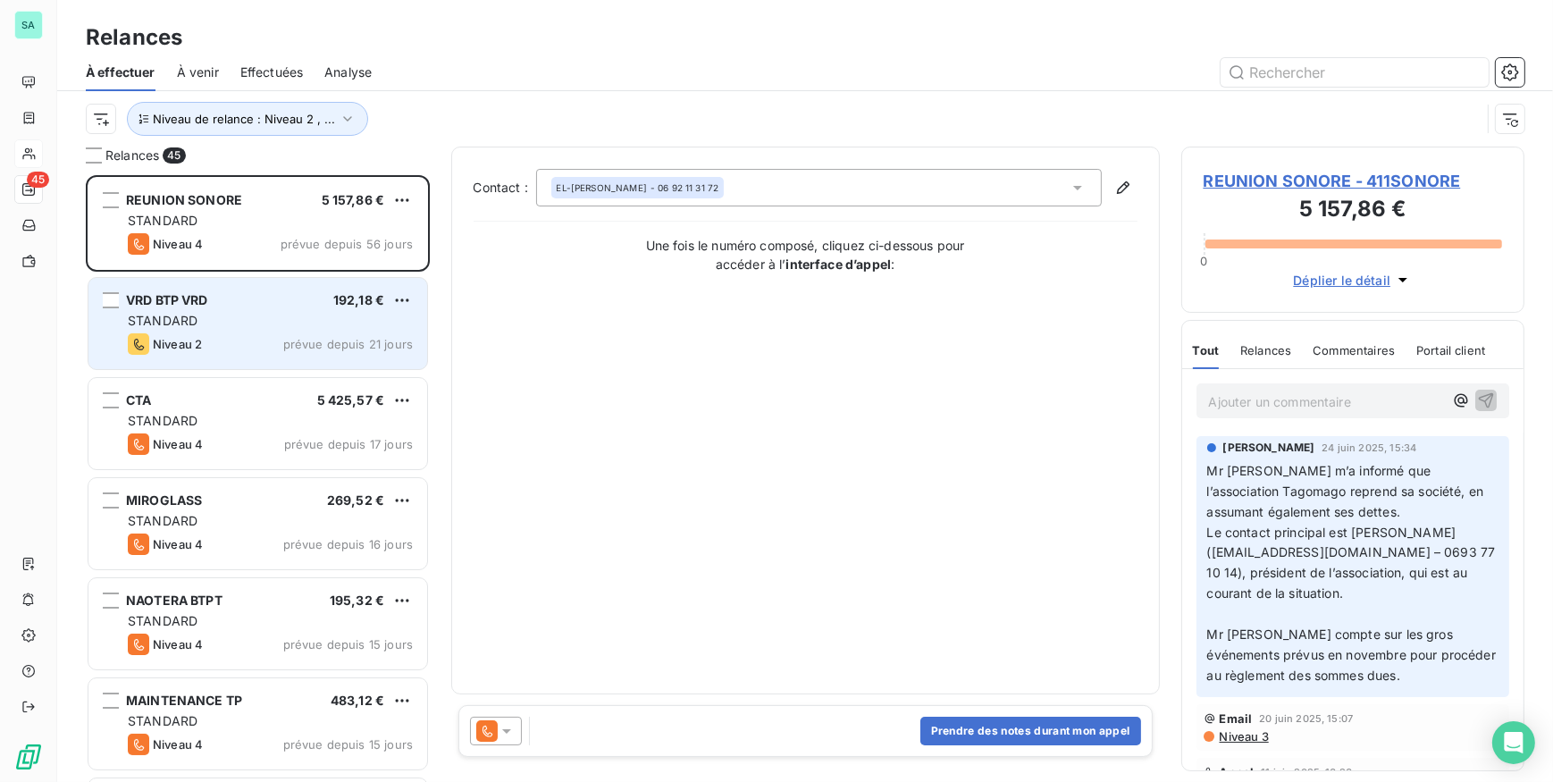
click at [225, 354] on div "Niveau 2 prévue depuis 21 jours" at bounding box center [270, 343] width 285 height 21
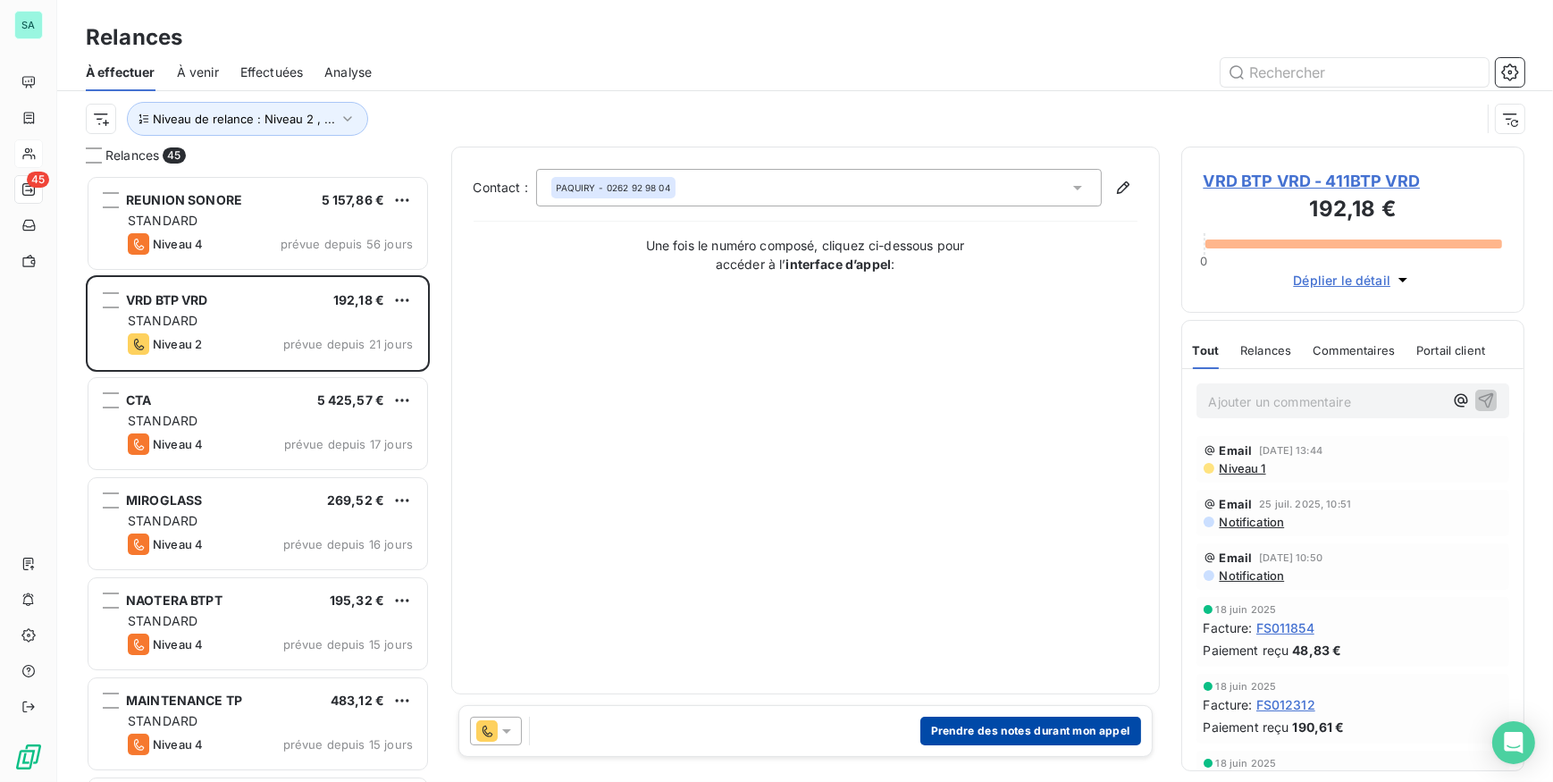
click at [975, 738] on button "Prendre des notes durant mon appel" at bounding box center [1030, 730] width 221 height 29
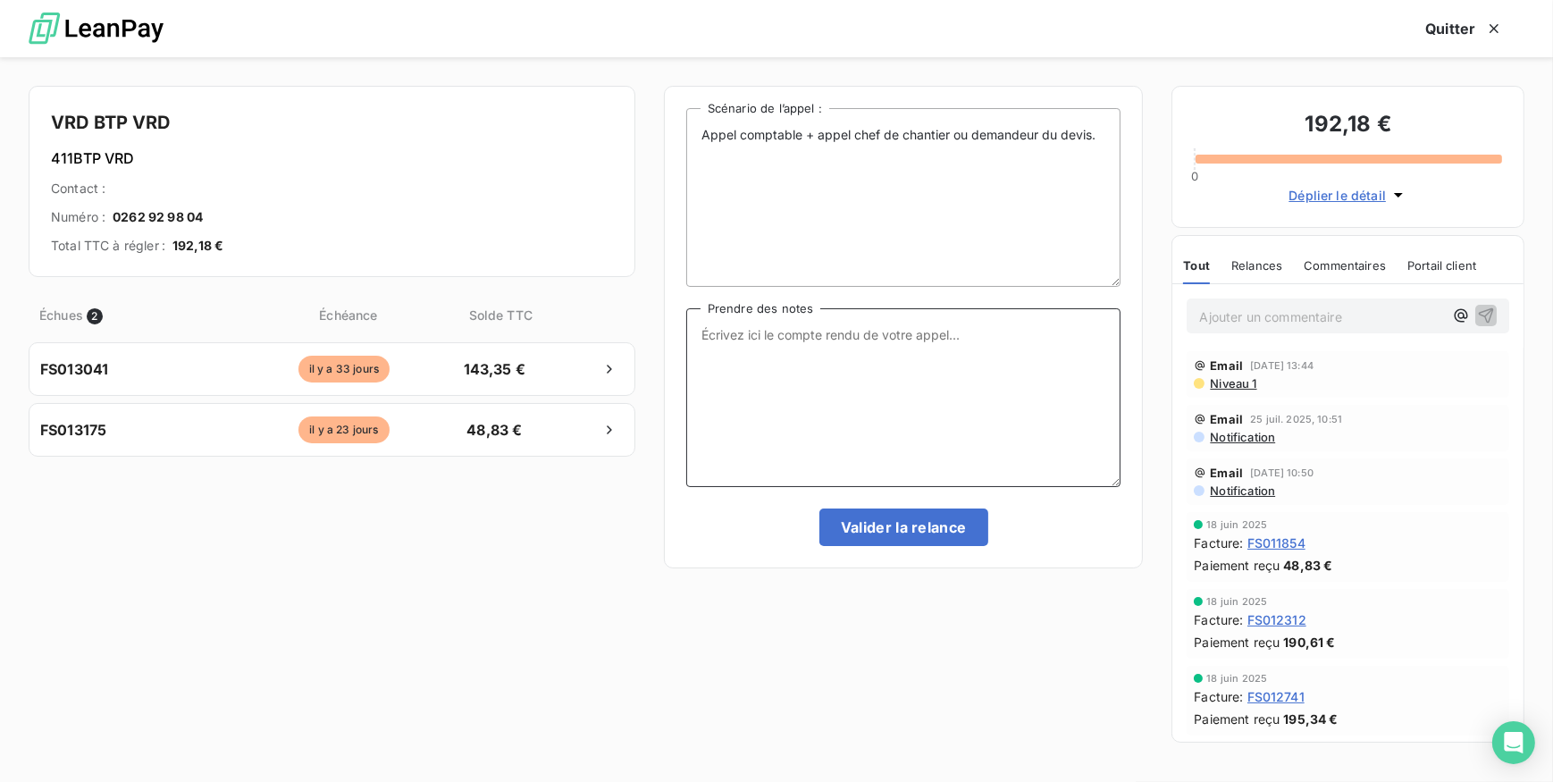
click at [726, 340] on textarea "Prendre des notes" at bounding box center [903, 397] width 435 height 179
type textarea "t"
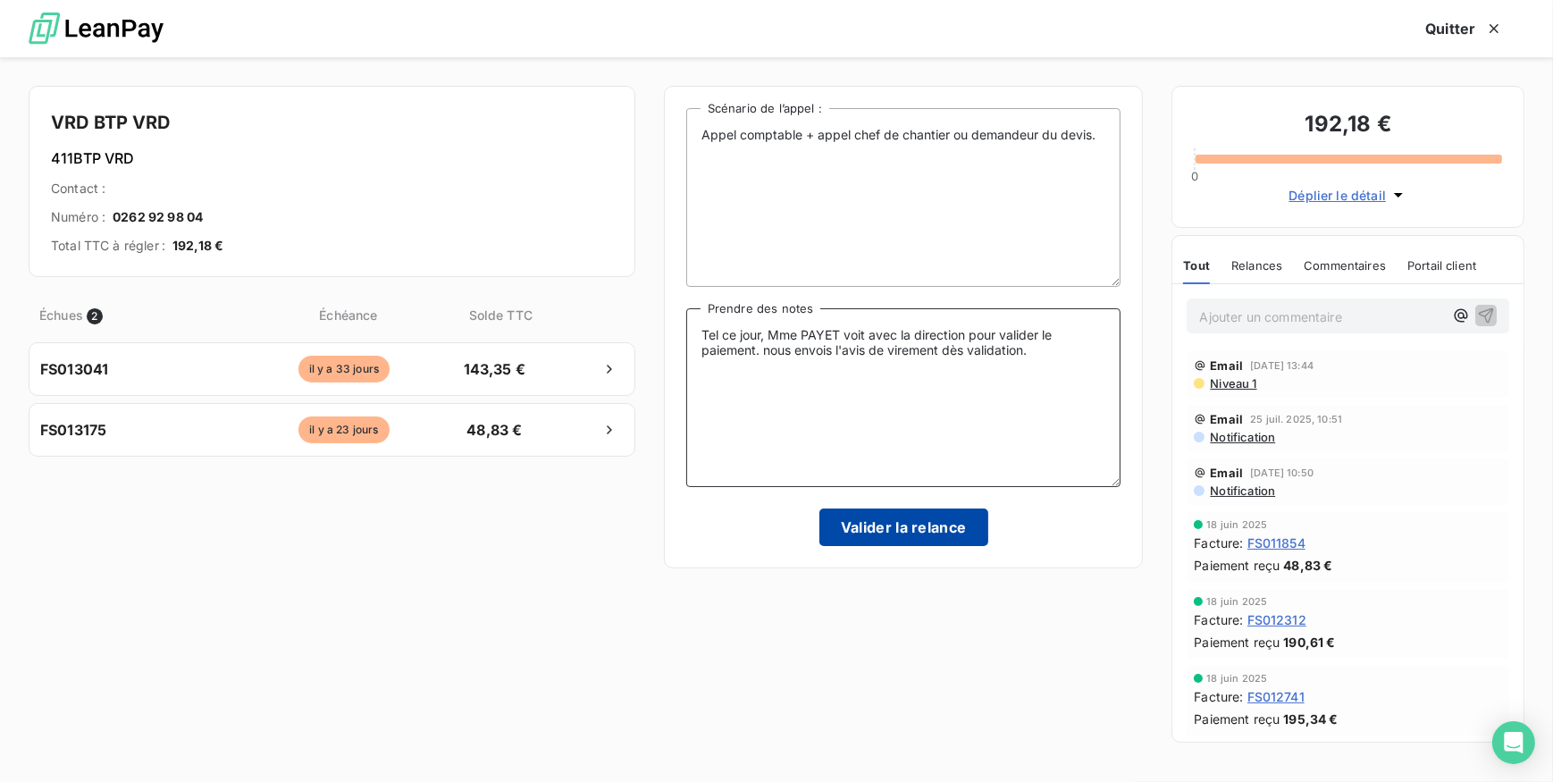
type textarea "Tel ce jour, Mme PAYET voit avec la direction pour valider le paiement. nous en…"
click at [896, 536] on button "Valider la relance" at bounding box center [903, 527] width 169 height 38
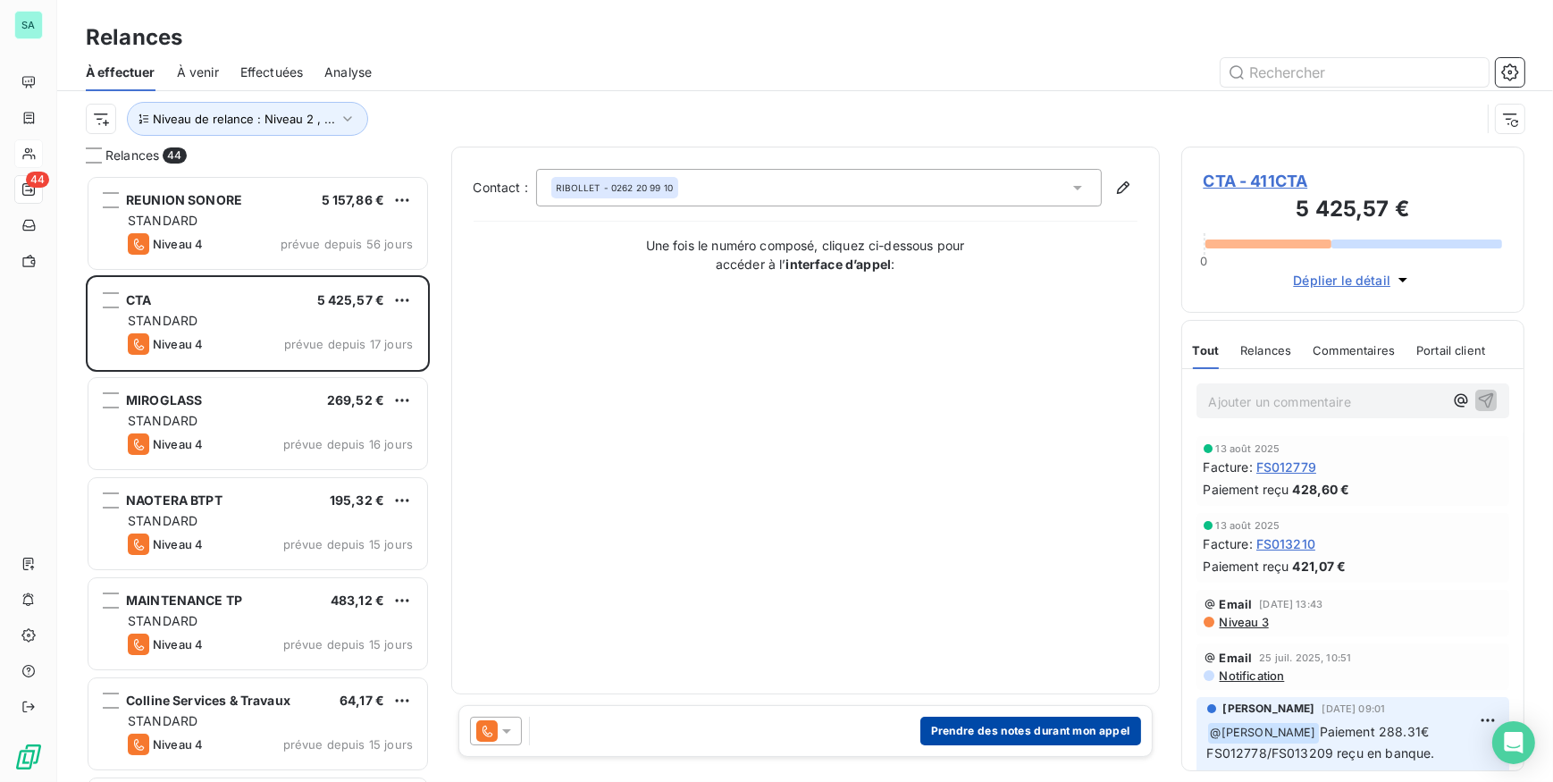
click at [975, 731] on button "Prendre des notes durant mon appel" at bounding box center [1030, 730] width 221 height 29
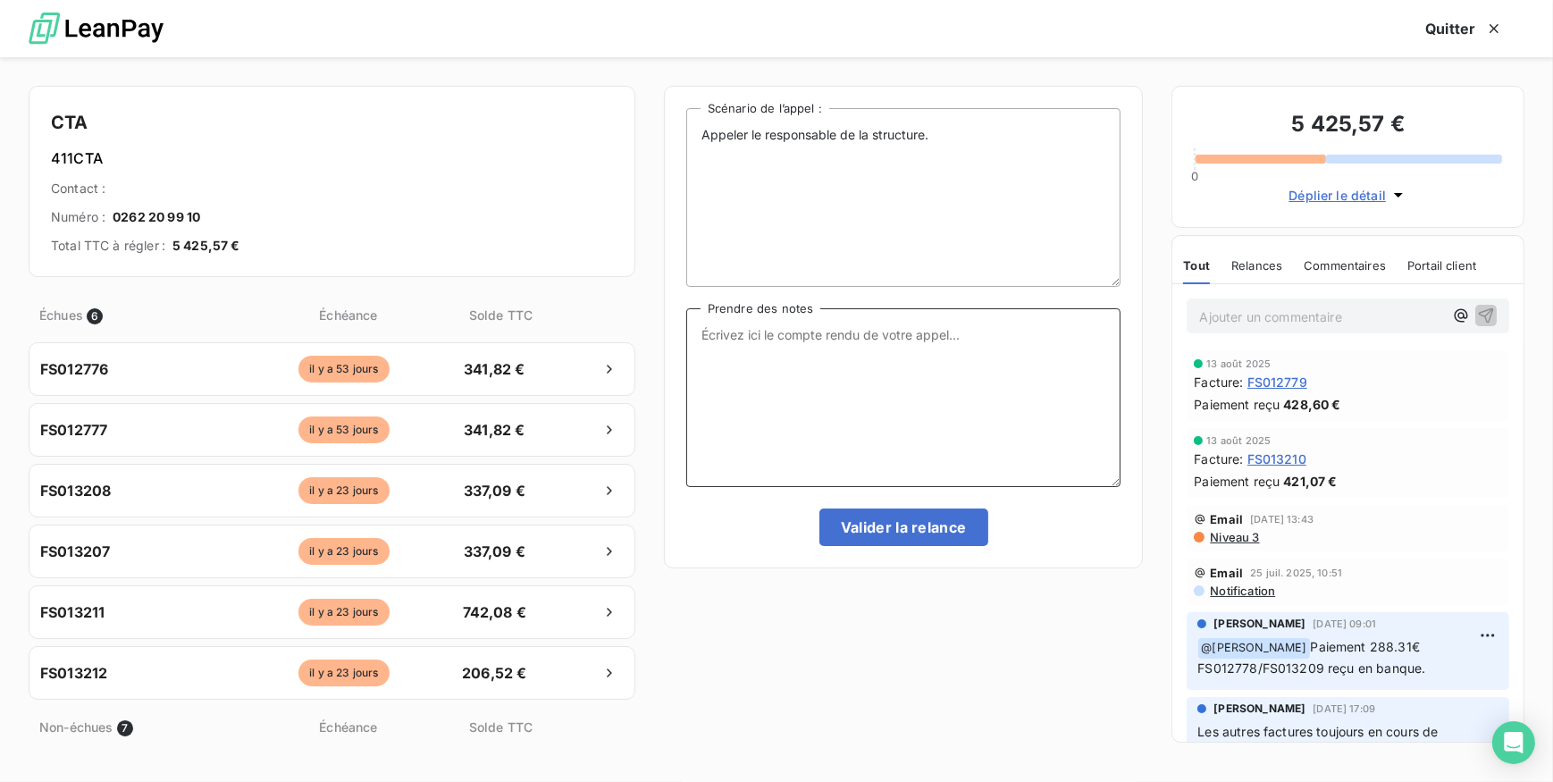
click at [875, 333] on textarea "Prendre des notes" at bounding box center [903, 397] width 435 height 179
click at [785, 330] on textarea "tel ce jour" at bounding box center [903, 397] width 435 height 179
type textarea "tel ce jour, client ne répond pas relance envoyé par mail."
click at [877, 522] on button "Valider la relance" at bounding box center [903, 527] width 169 height 38
